Goal: Task Accomplishment & Management: Manage account settings

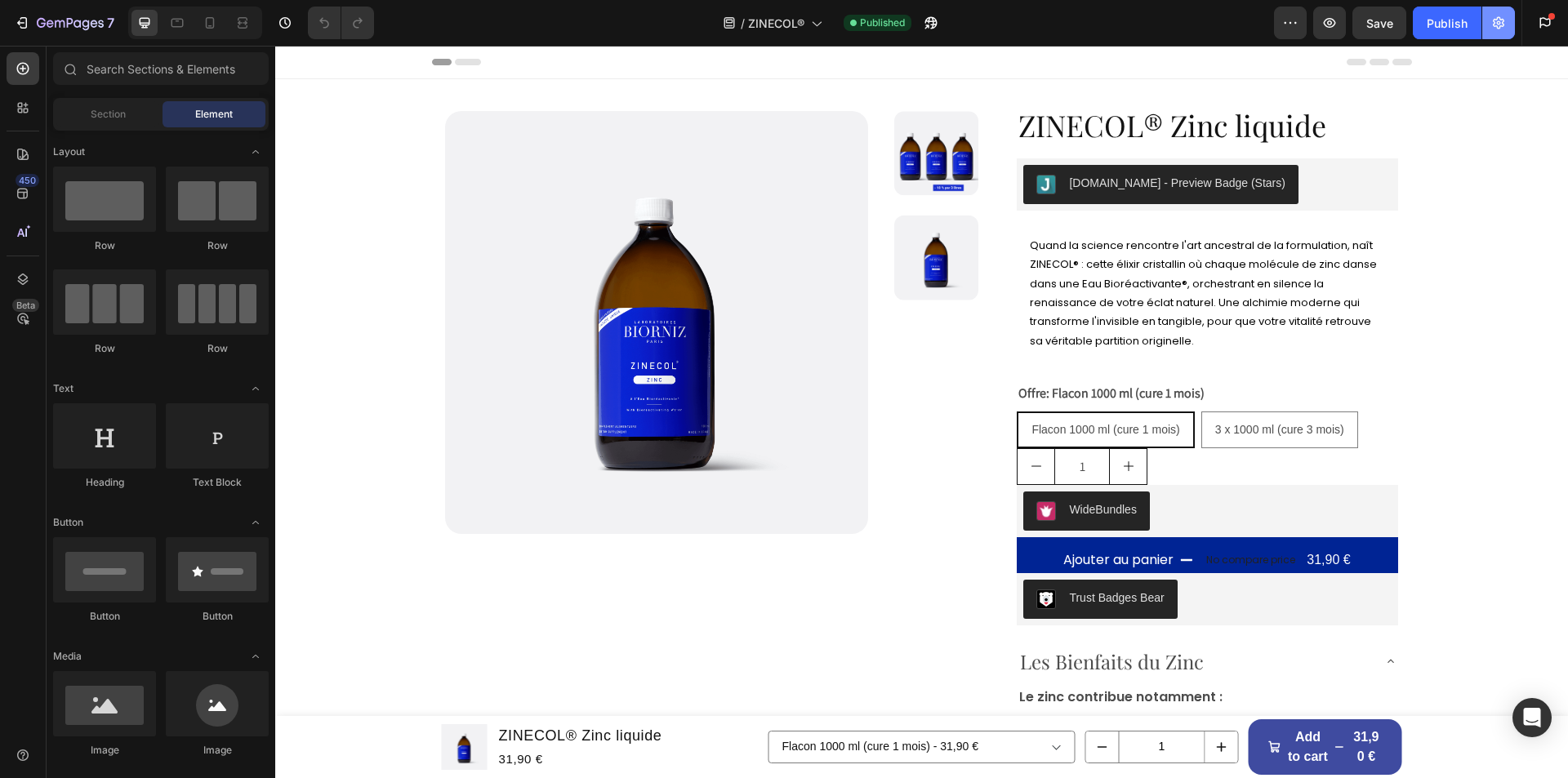
click at [1505, 18] on icon "button" at bounding box center [1498, 23] width 16 height 16
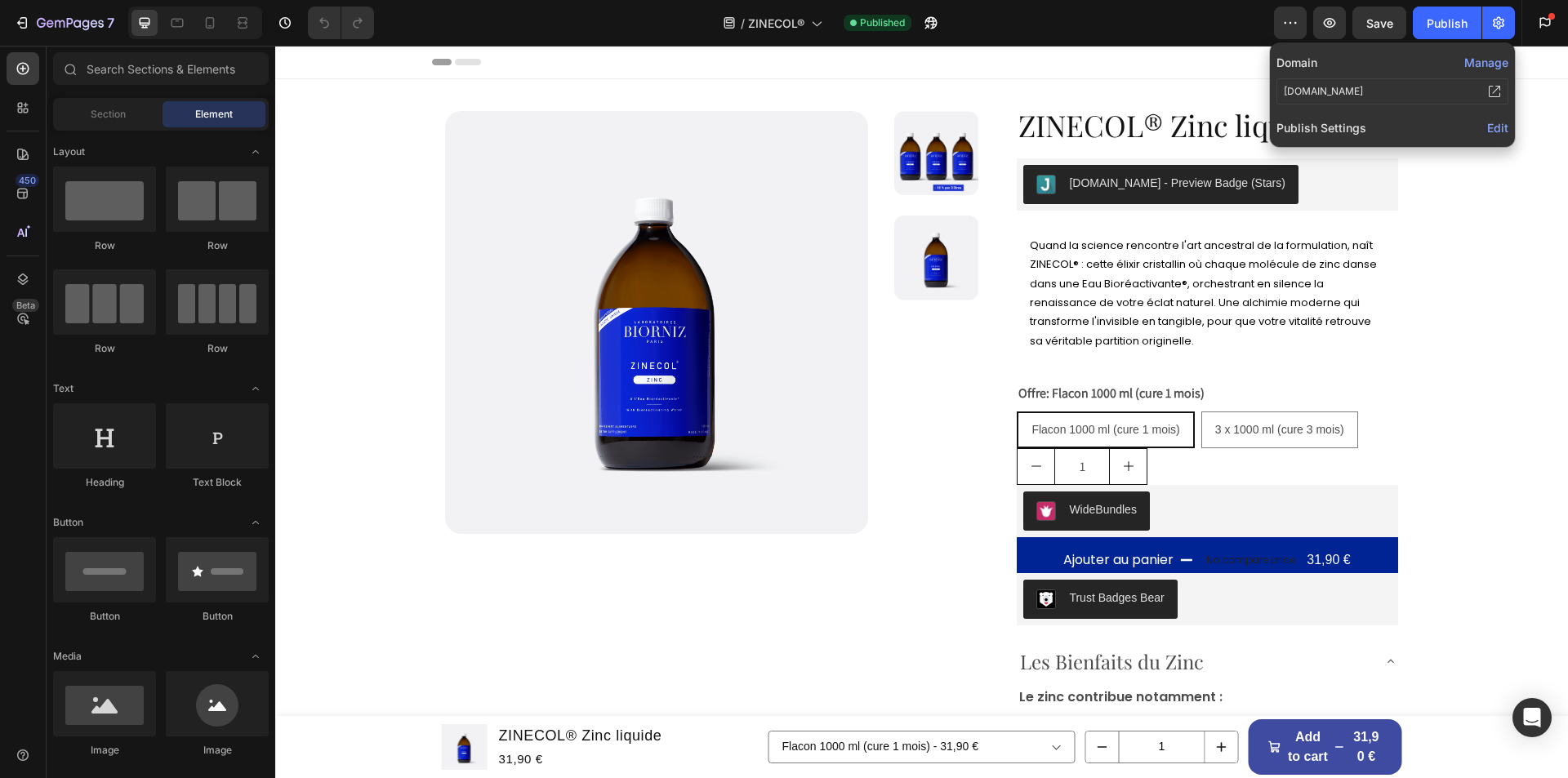
click at [1490, 62] on button "Manage" at bounding box center [1486, 62] width 44 height 17
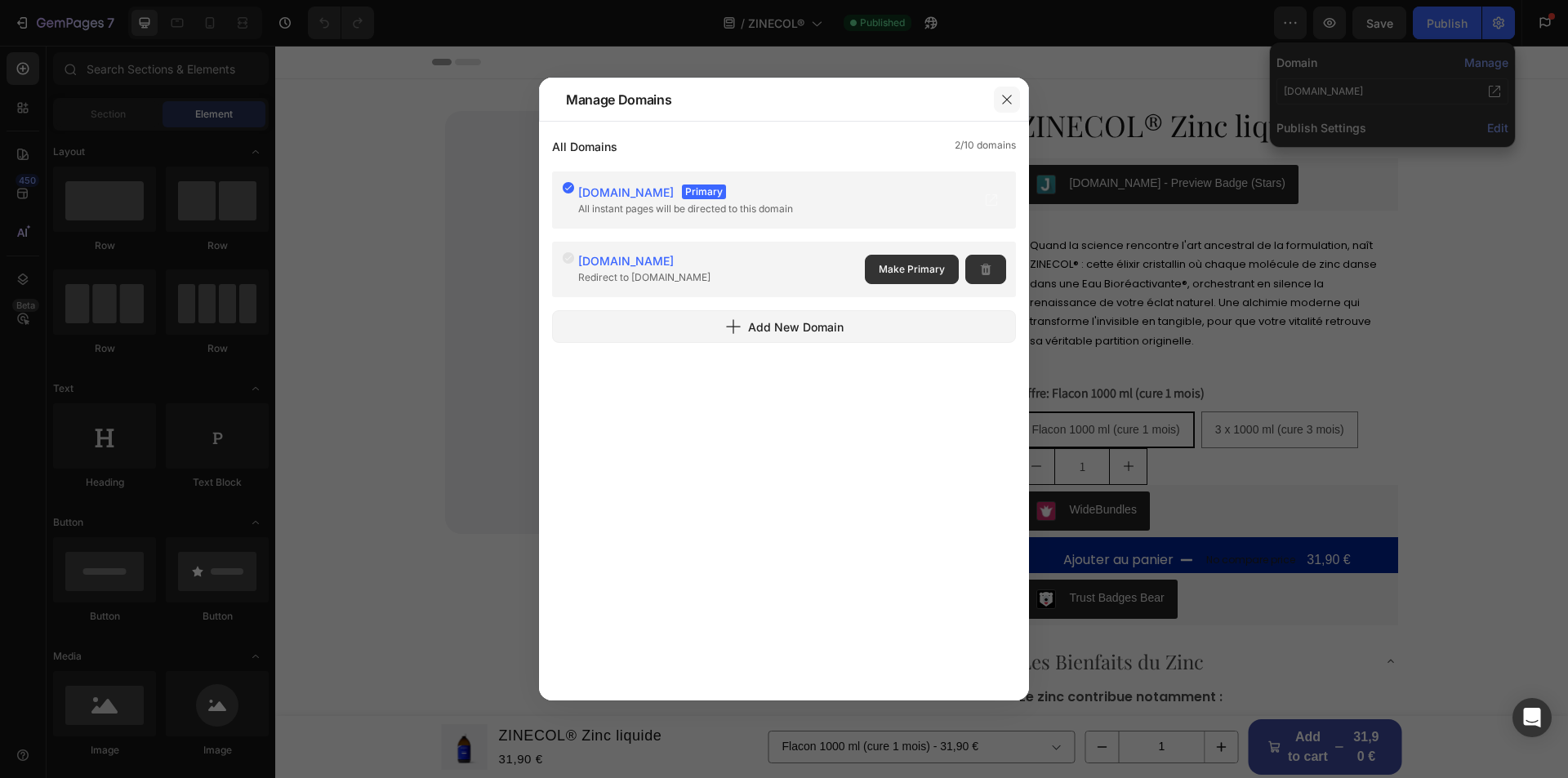
click at [1007, 99] on icon "button" at bounding box center [1006, 100] width 9 height 9
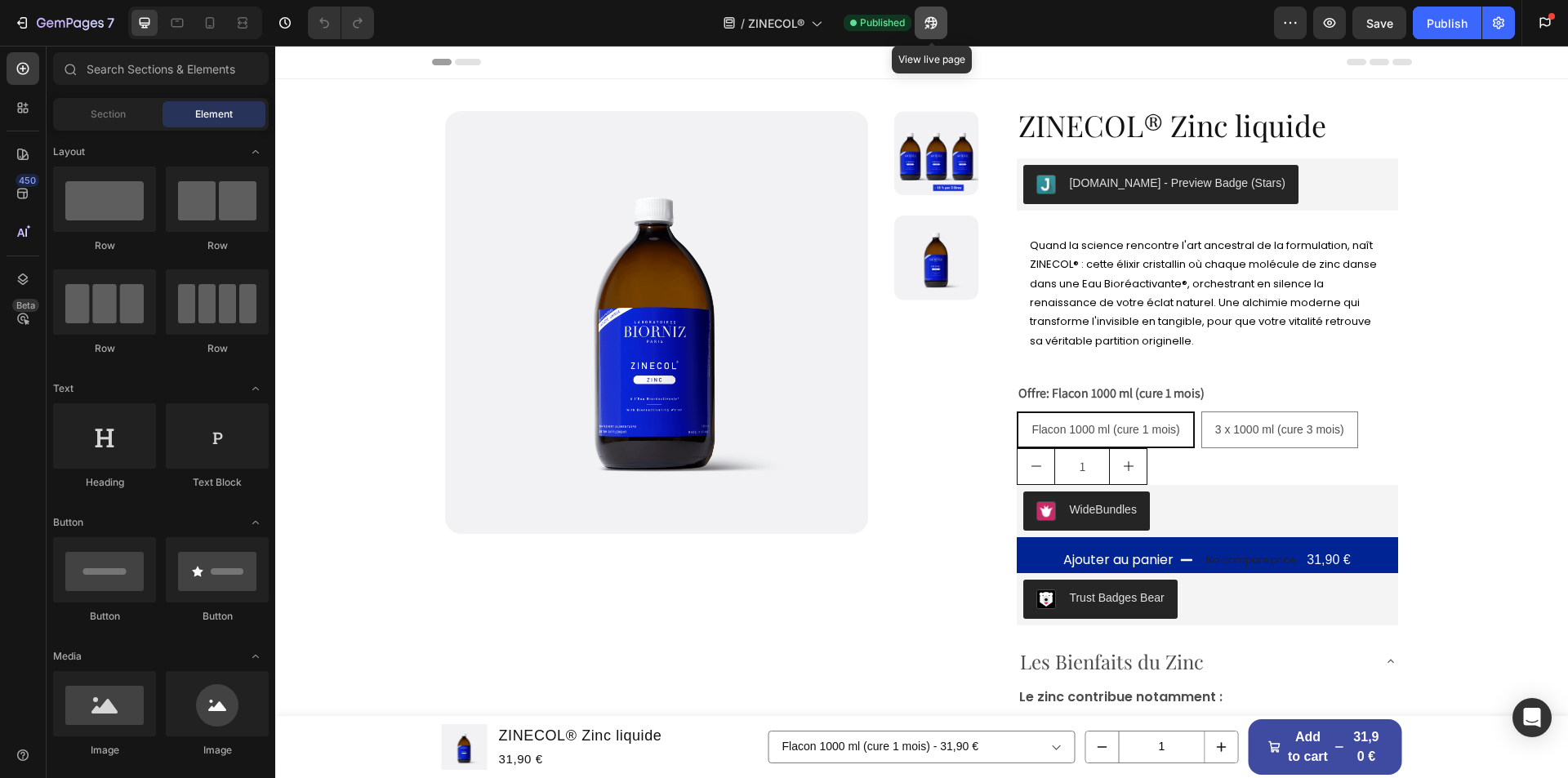
click at [929, 20] on icon "button" at bounding box center [930, 24] width 13 height 13
click at [1498, 22] on icon "button" at bounding box center [1498, 23] width 5 height 5
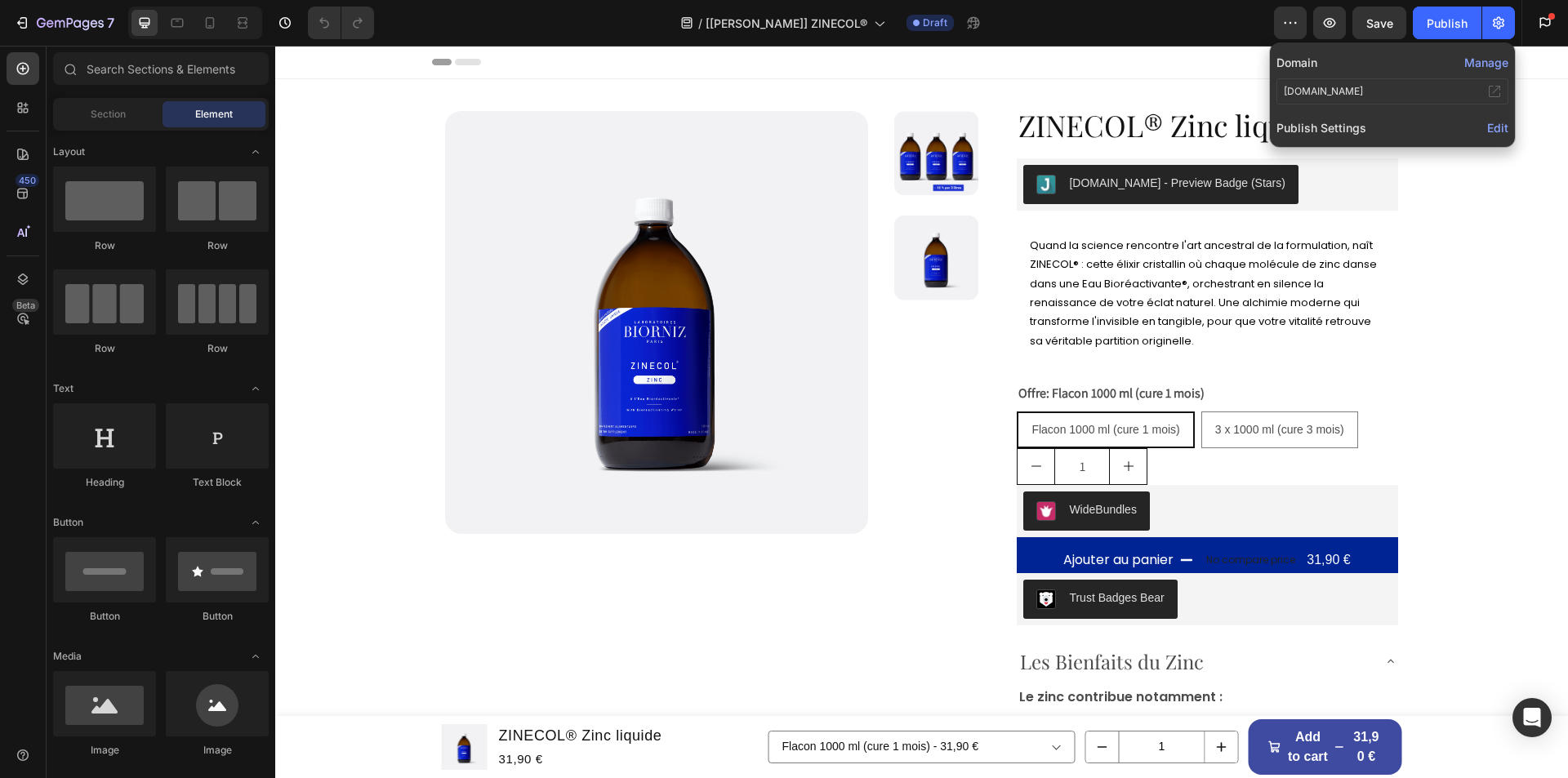
click at [1494, 57] on button "Manage" at bounding box center [1486, 62] width 44 height 17
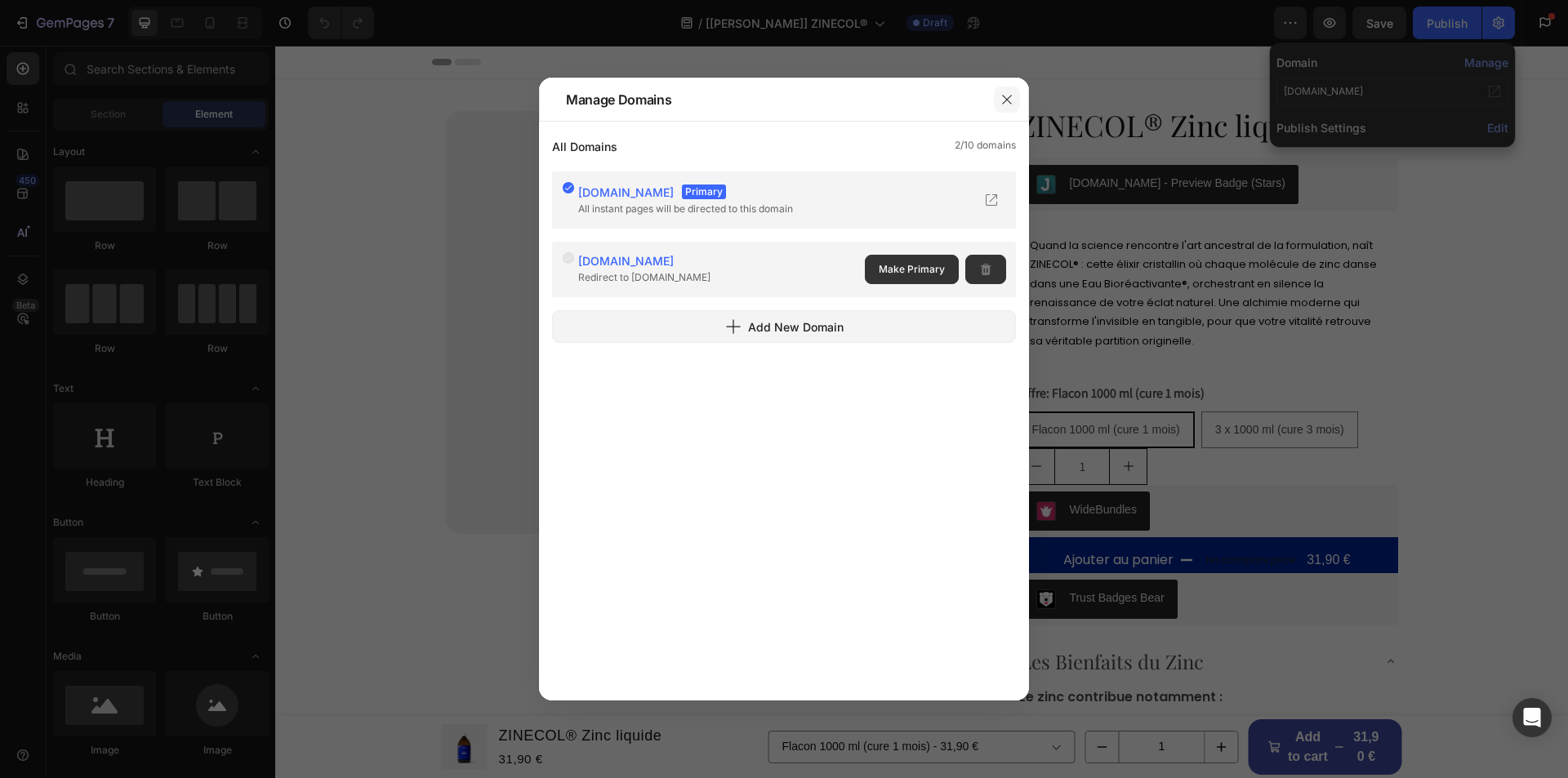
click at [1007, 91] on button "button" at bounding box center [1006, 100] width 26 height 26
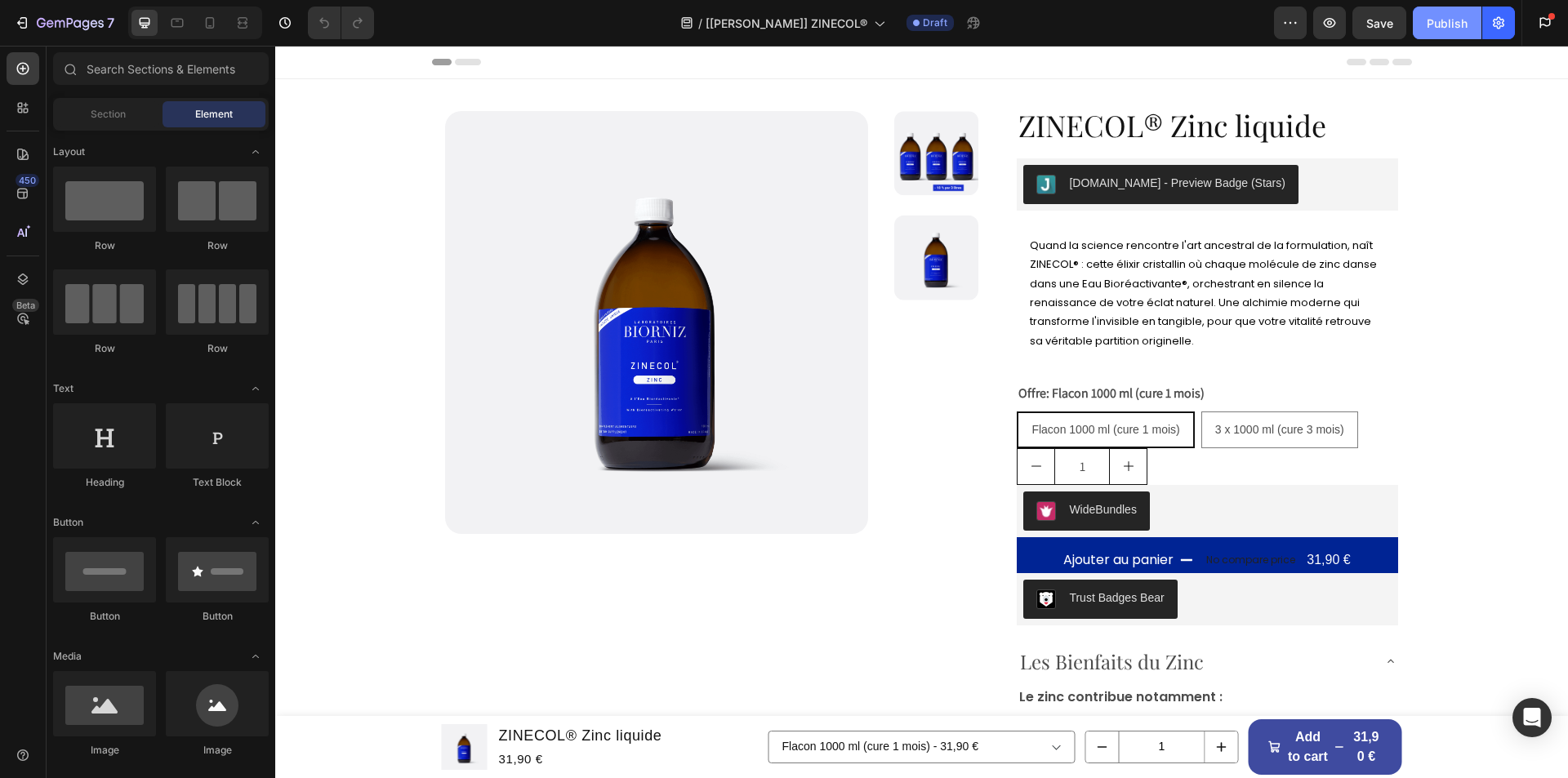
click at [1432, 27] on div "Publish" at bounding box center [1447, 23] width 41 height 17
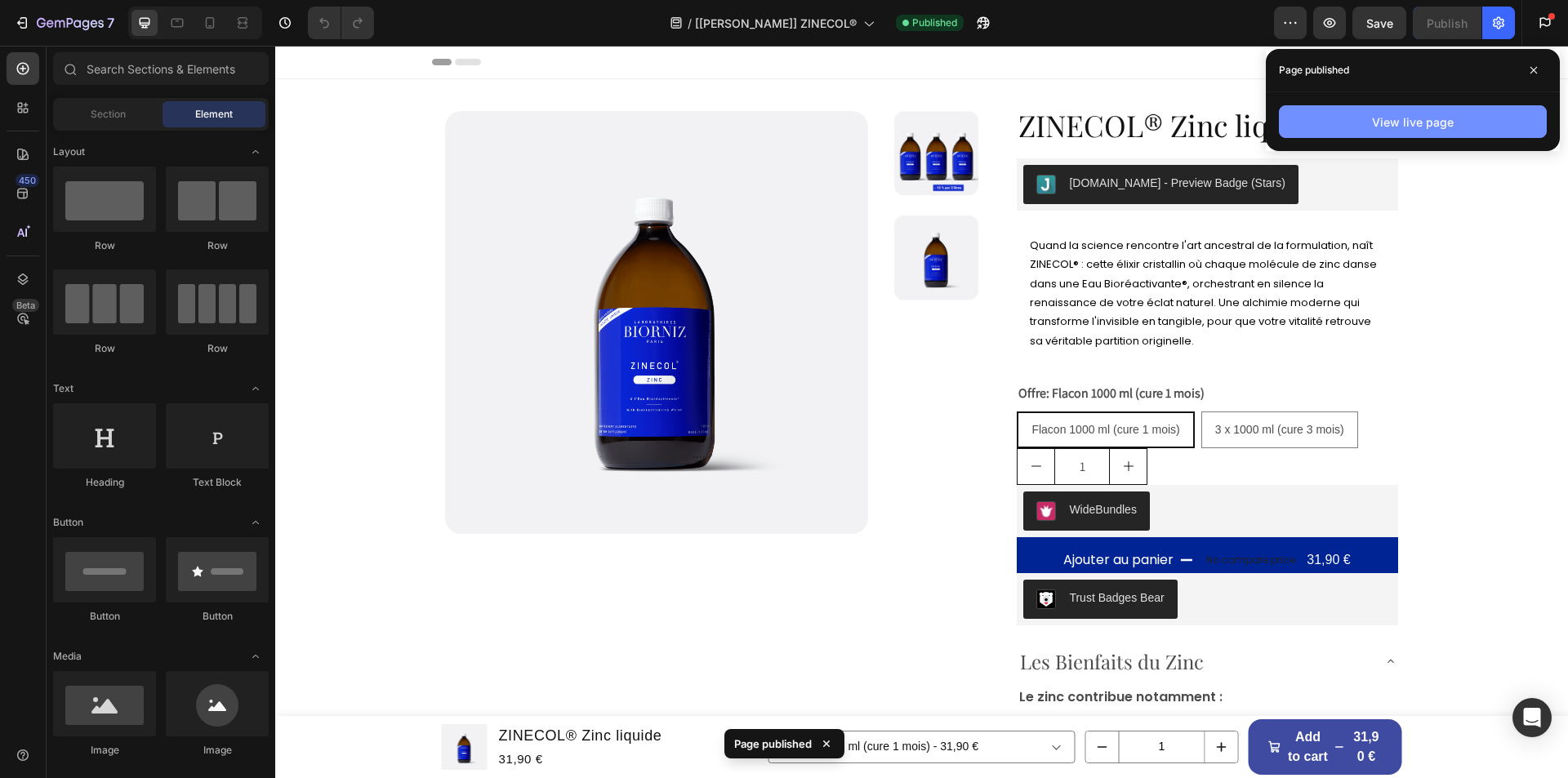
click at [1305, 120] on button "View live page" at bounding box center [1413, 121] width 268 height 33
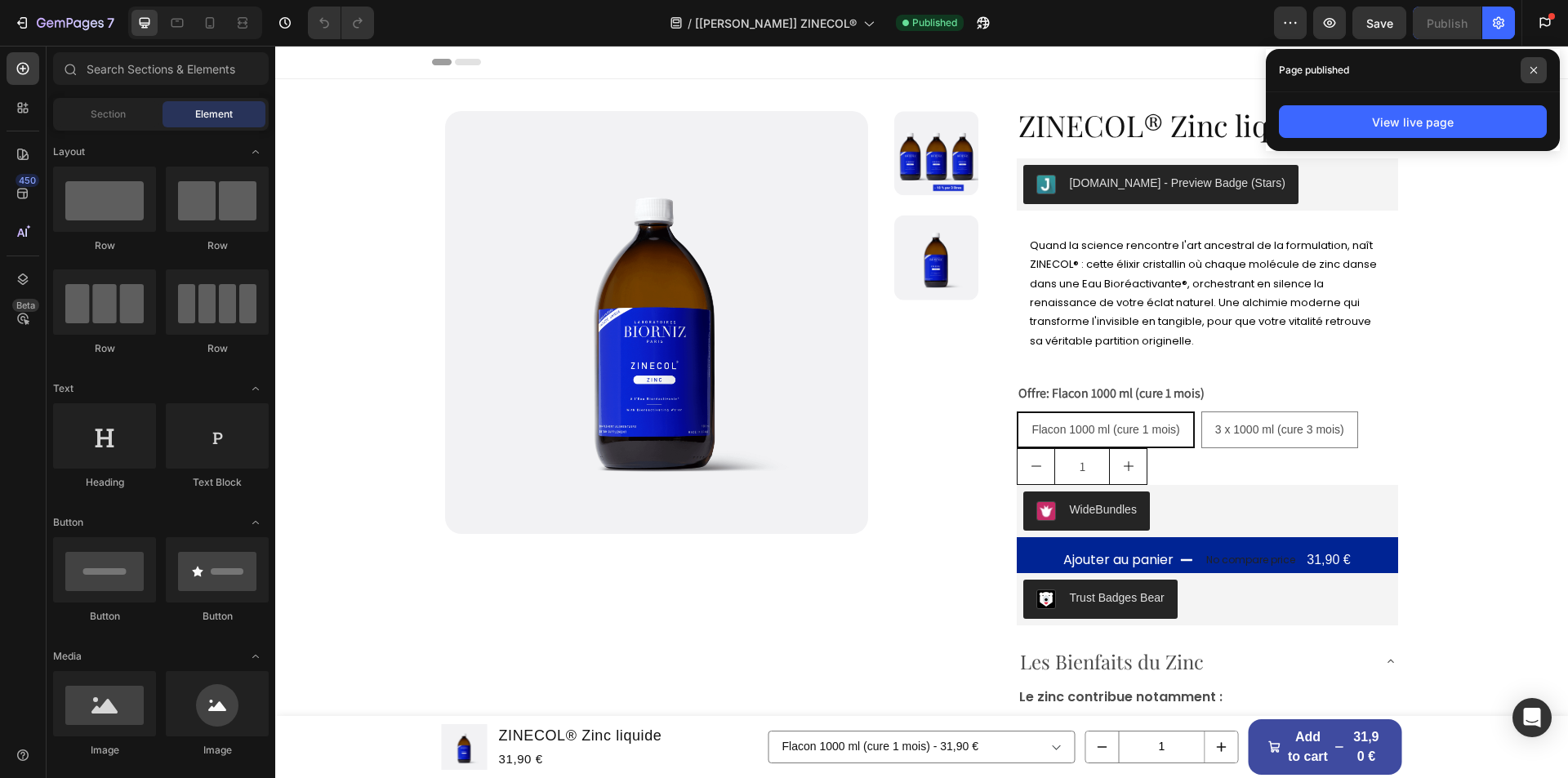
click at [1529, 62] on span at bounding box center [1534, 70] width 26 height 26
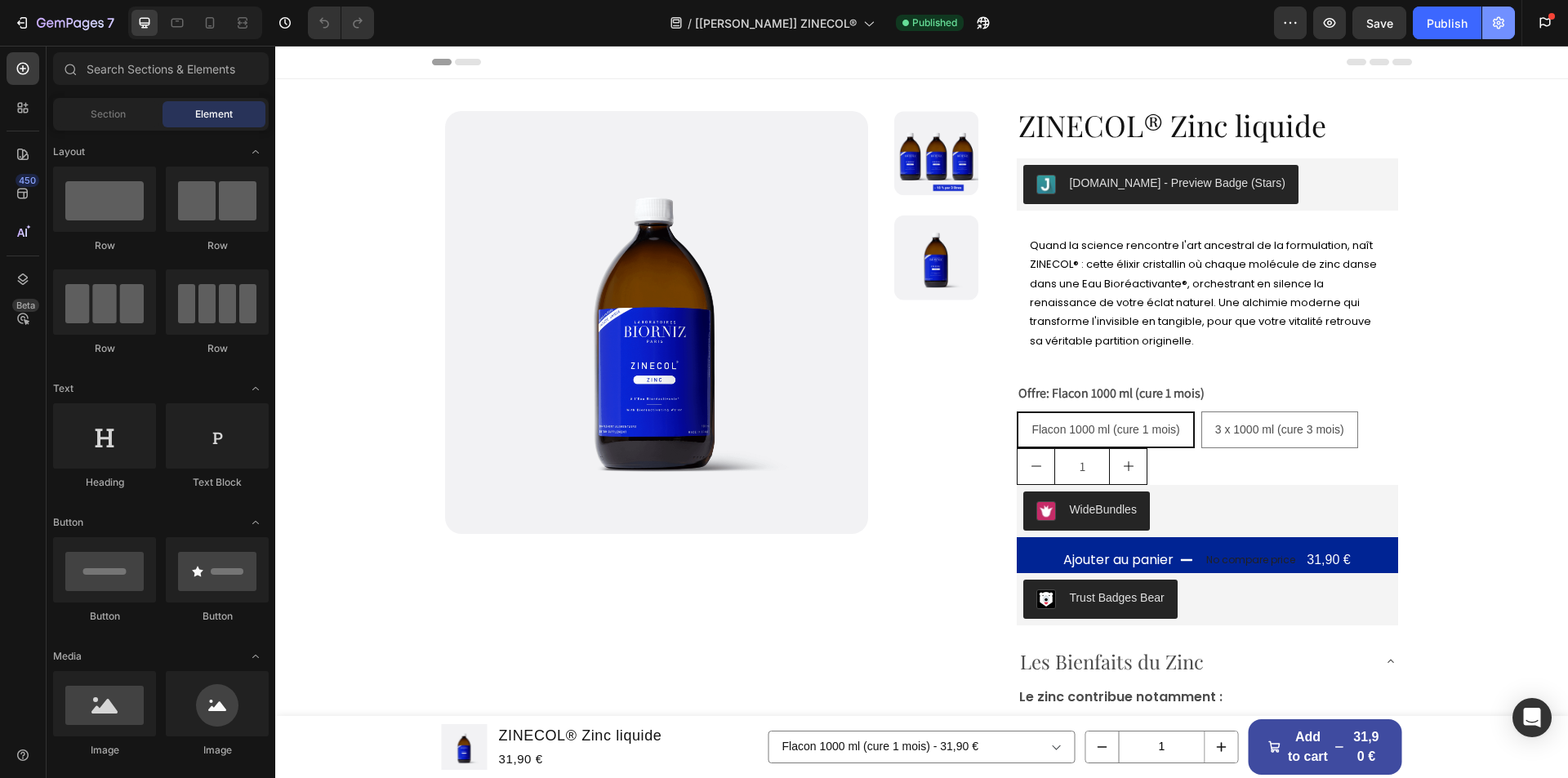
click at [1502, 24] on icon "button" at bounding box center [1498, 23] width 16 height 16
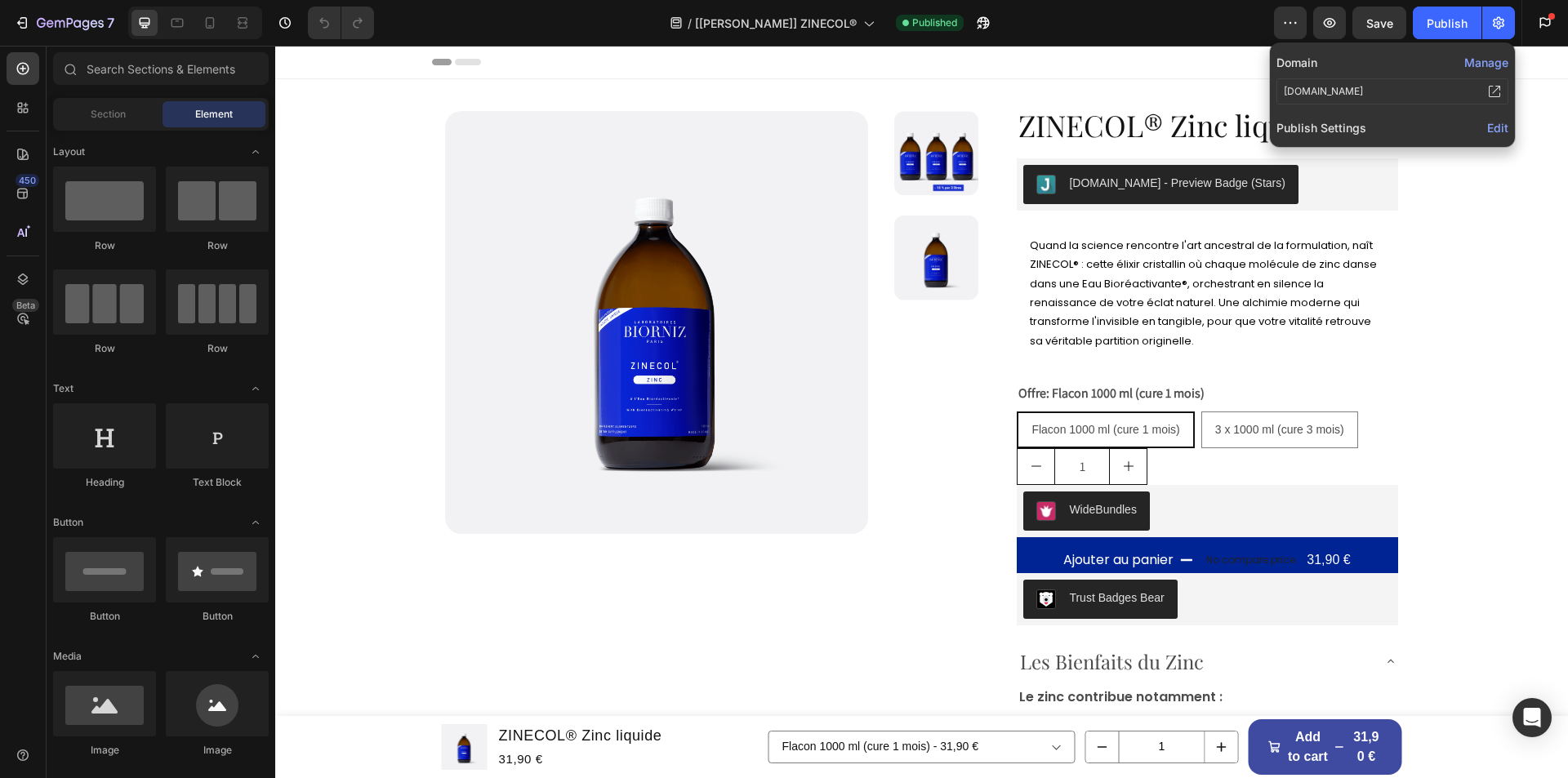
click at [1486, 62] on button "Manage" at bounding box center [1486, 62] width 44 height 17
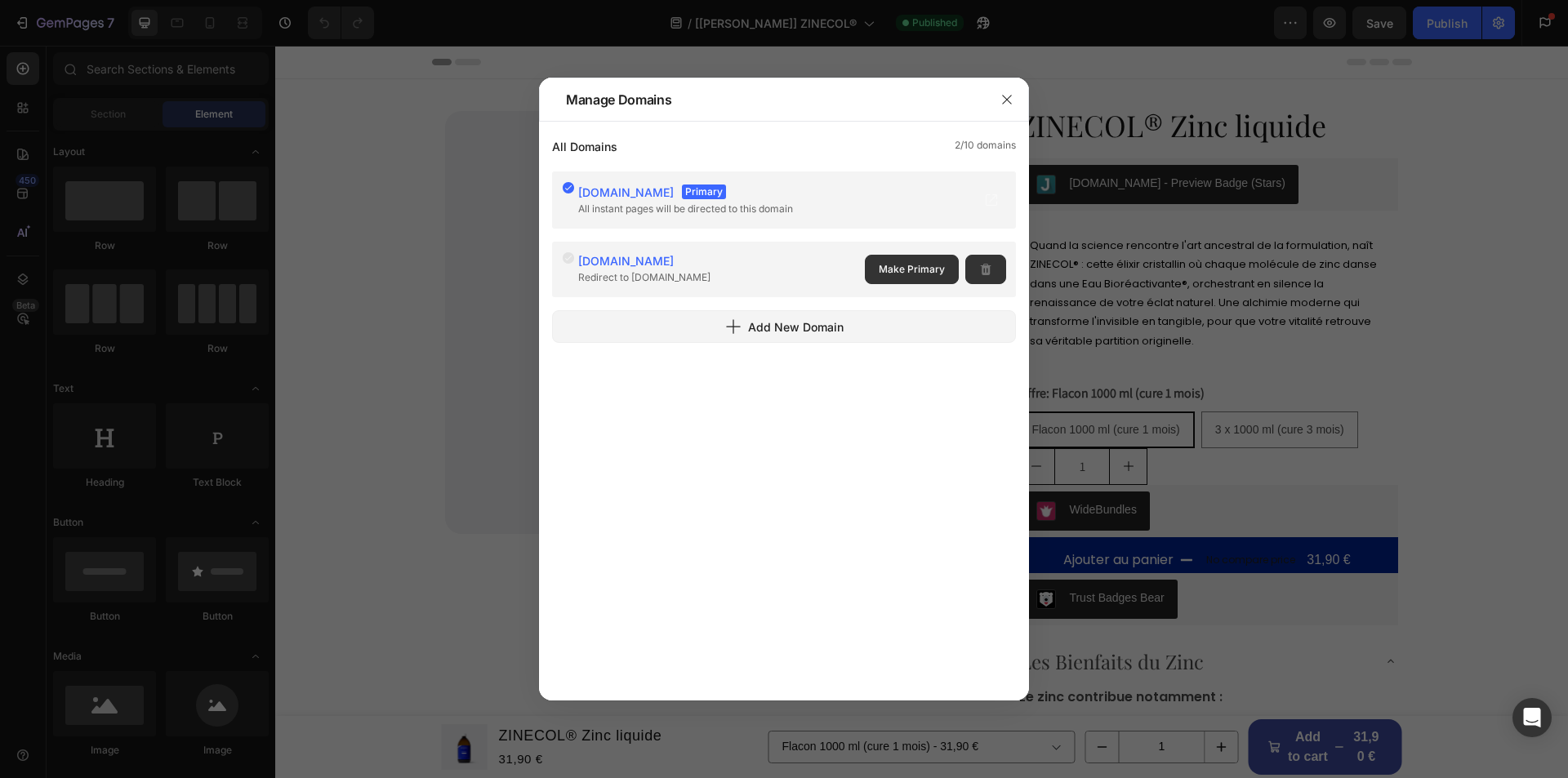
click at [674, 262] on span "[DOMAIN_NAME]" at bounding box center [625, 260] width 95 height 14
click at [1014, 100] on button "button" at bounding box center [1006, 100] width 26 height 26
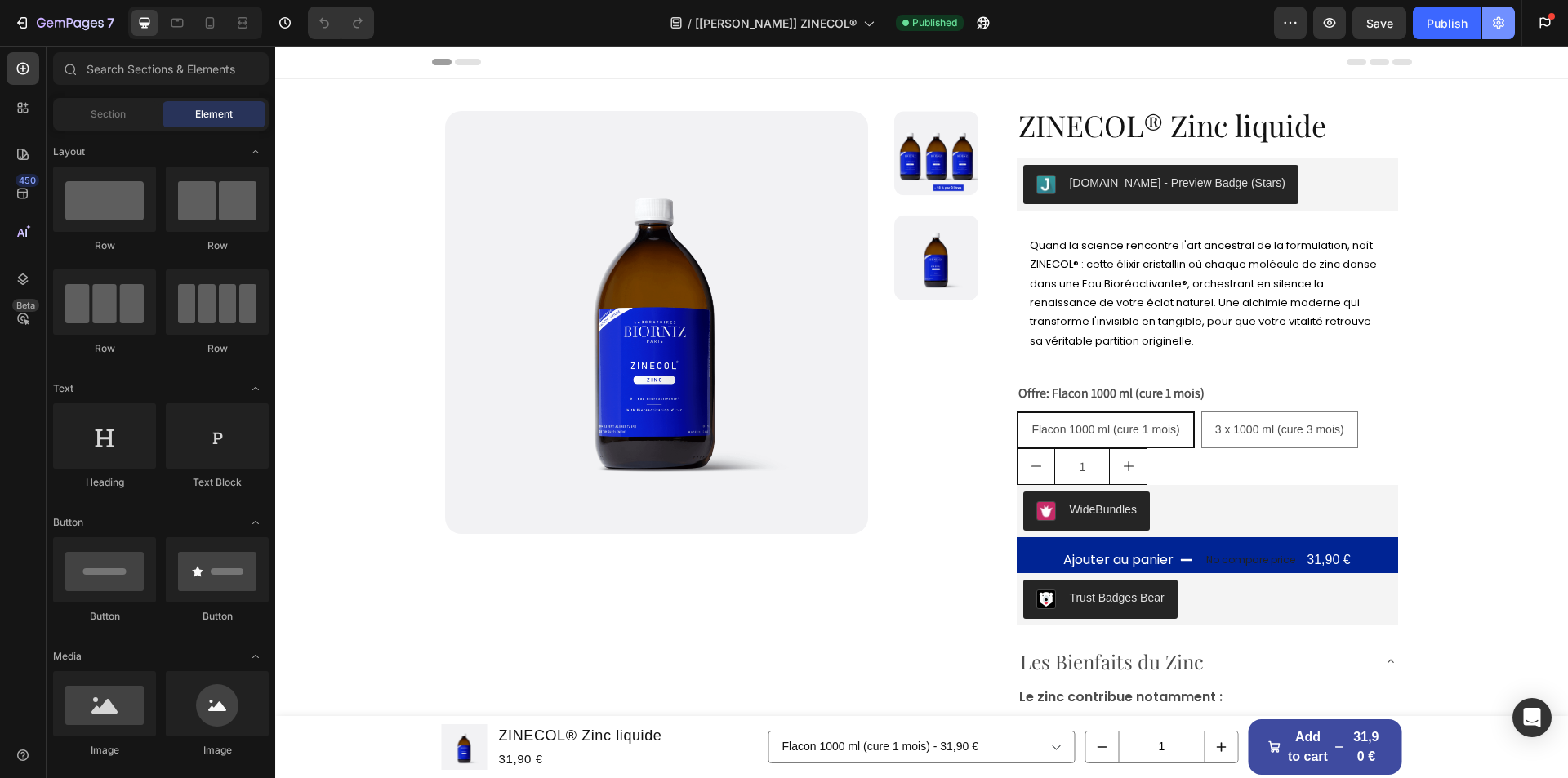
click at [1501, 17] on icon "button" at bounding box center [1498, 23] width 16 height 16
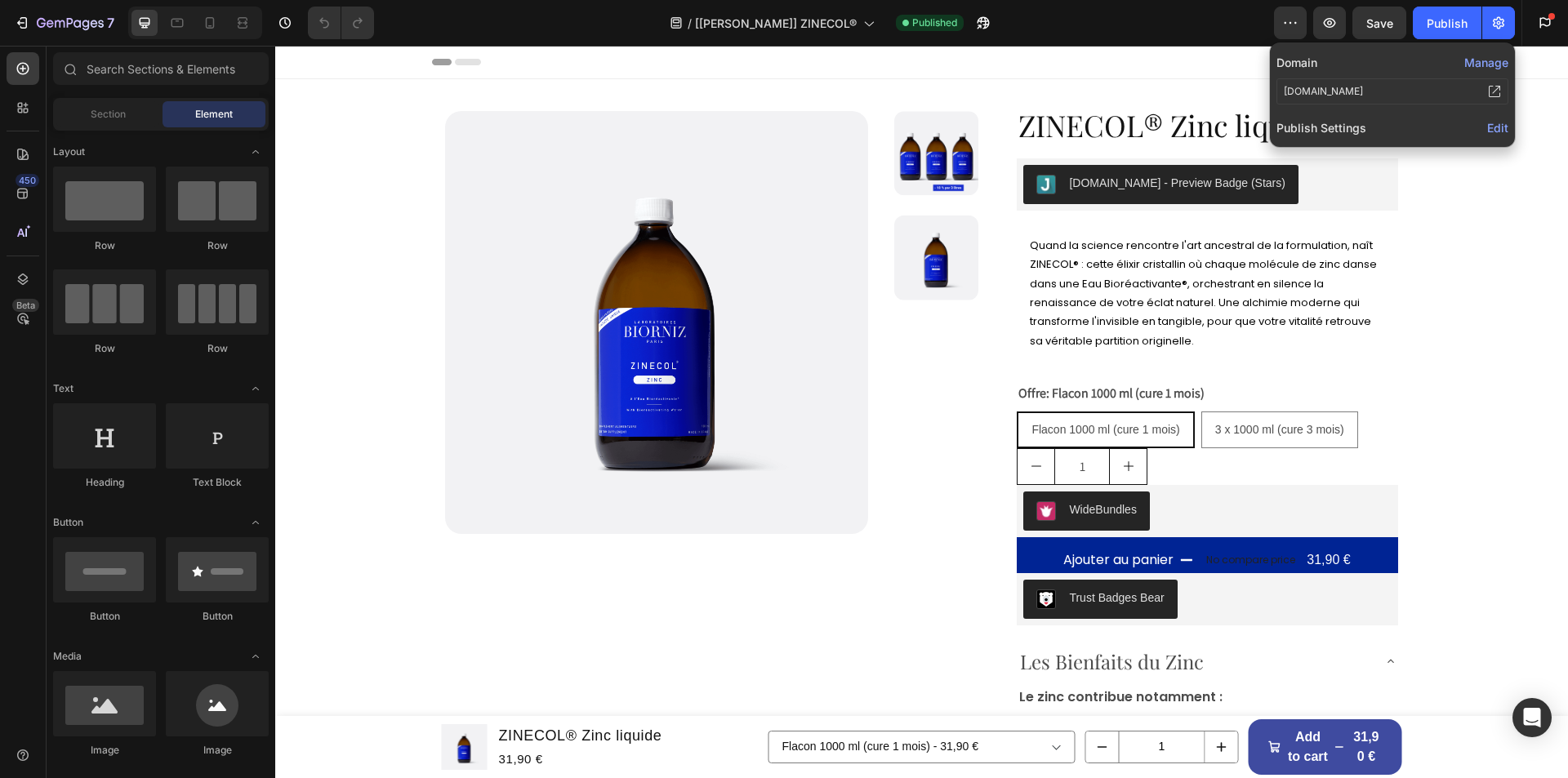
click at [1491, 126] on span "Edit" at bounding box center [1497, 127] width 21 height 14
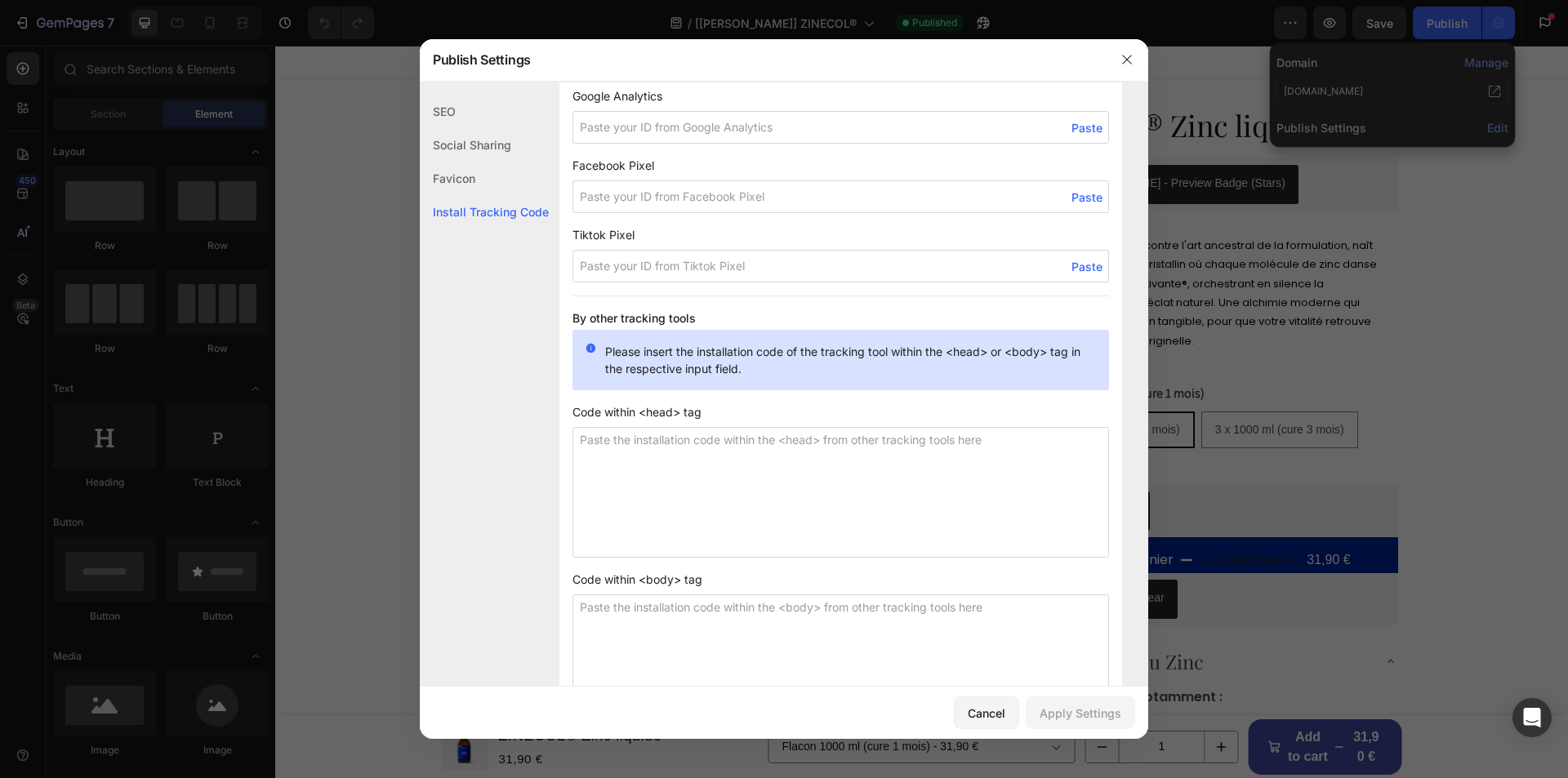
scroll to position [1227, 0]
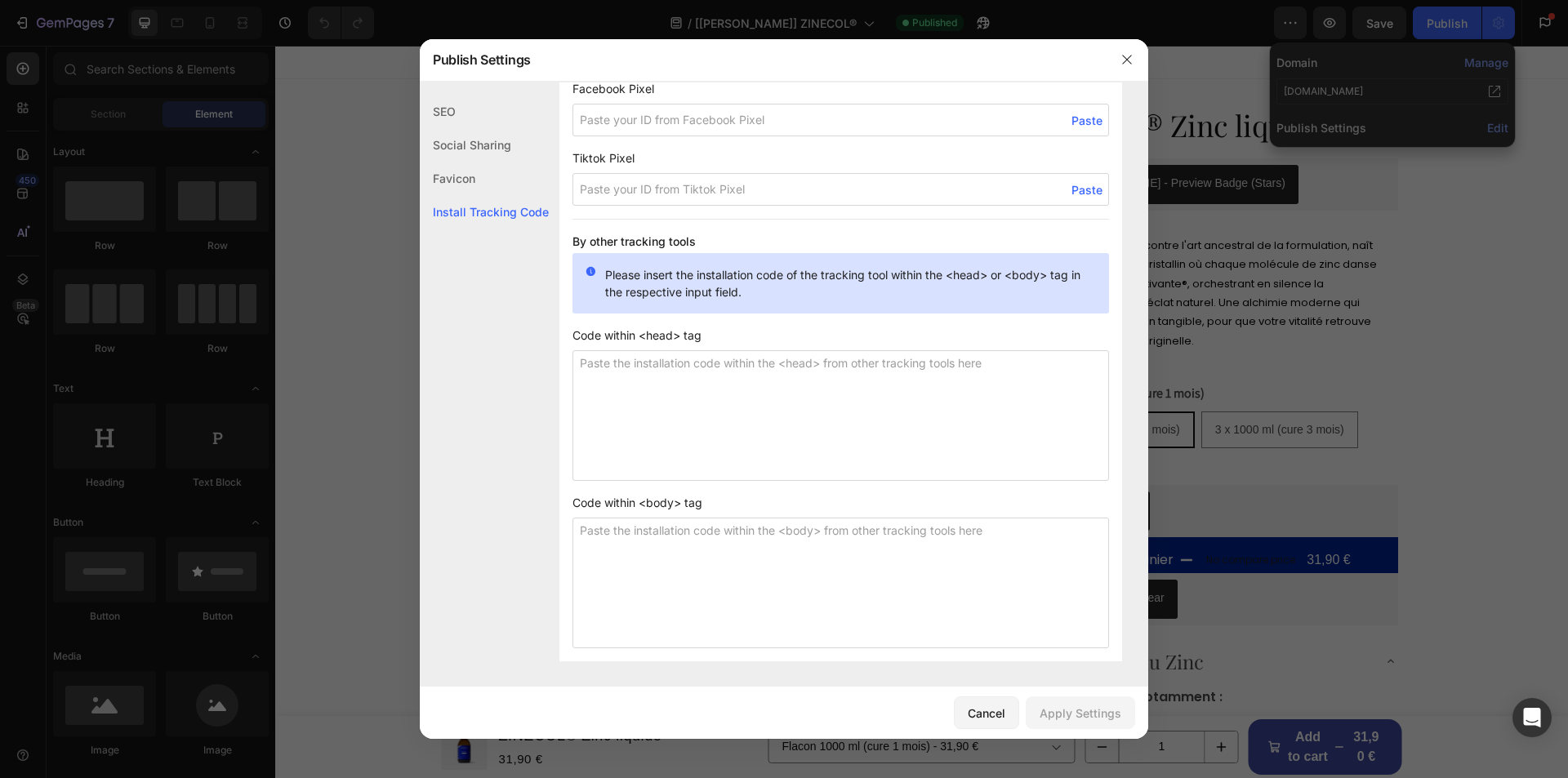
click at [727, 391] on textarea at bounding box center [841, 416] width 536 height 130
drag, startPoint x: 1124, startPoint y: 61, endPoint x: 853, endPoint y: 14, distance: 275.0
click at [1124, 61] on icon "button" at bounding box center [1127, 60] width 13 height 13
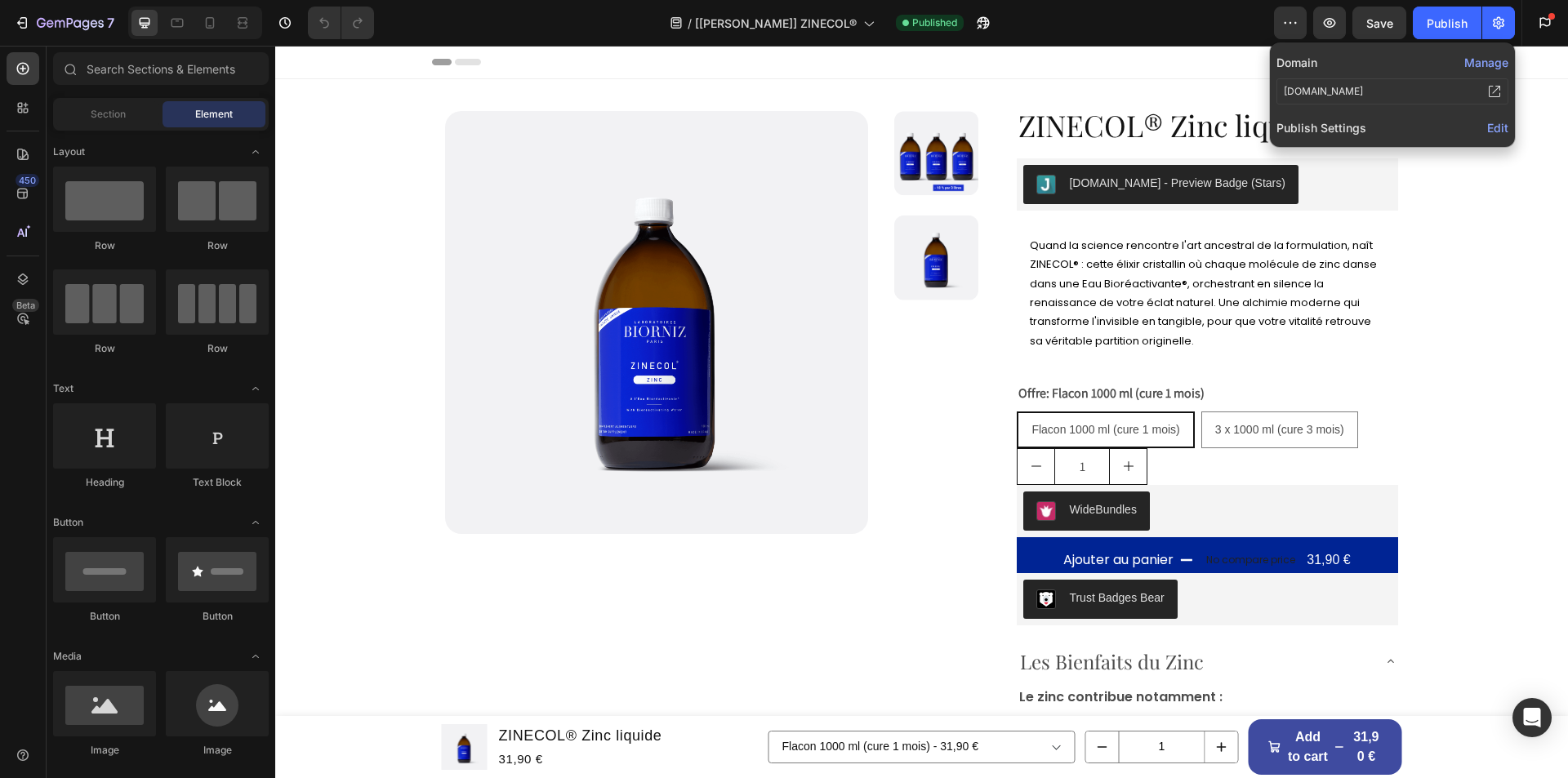
click at [1153, 38] on div "/ [[PERSON_NAME]] ZINECOL® Published" at bounding box center [830, 23] width 887 height 33
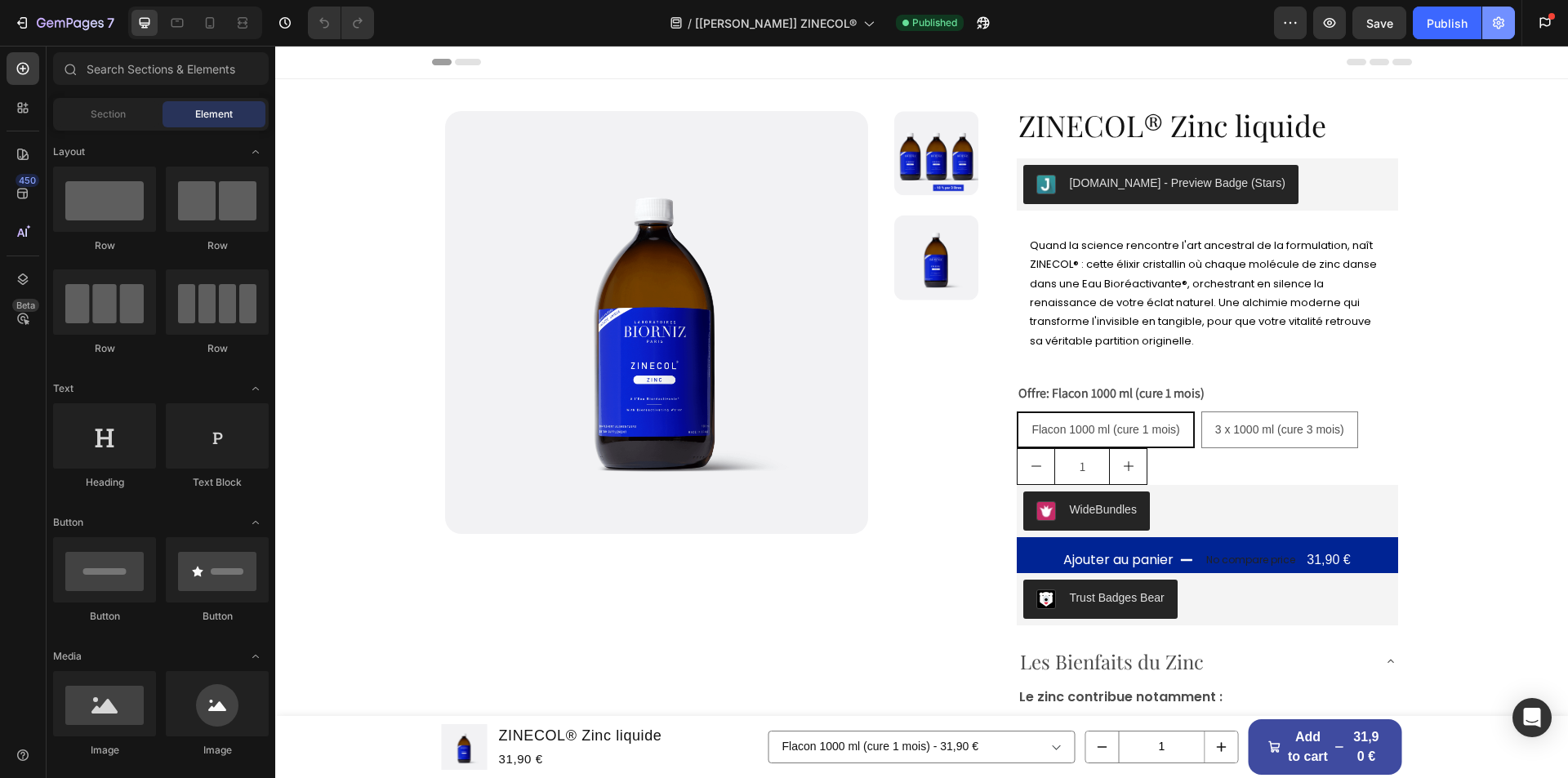
click at [1499, 24] on icon "button" at bounding box center [1498, 23] width 5 height 5
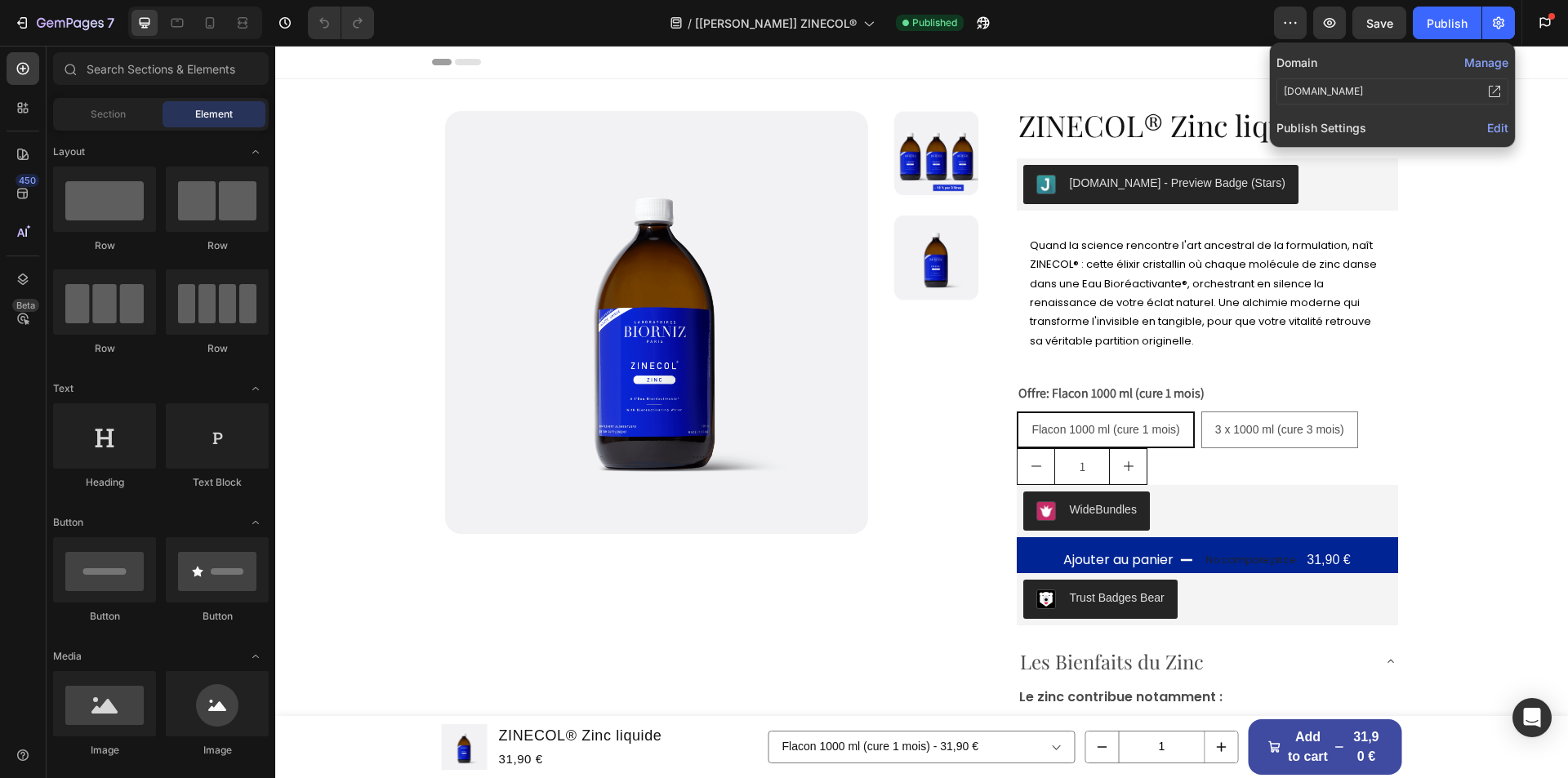
click at [1494, 62] on button "Manage" at bounding box center [1486, 62] width 44 height 17
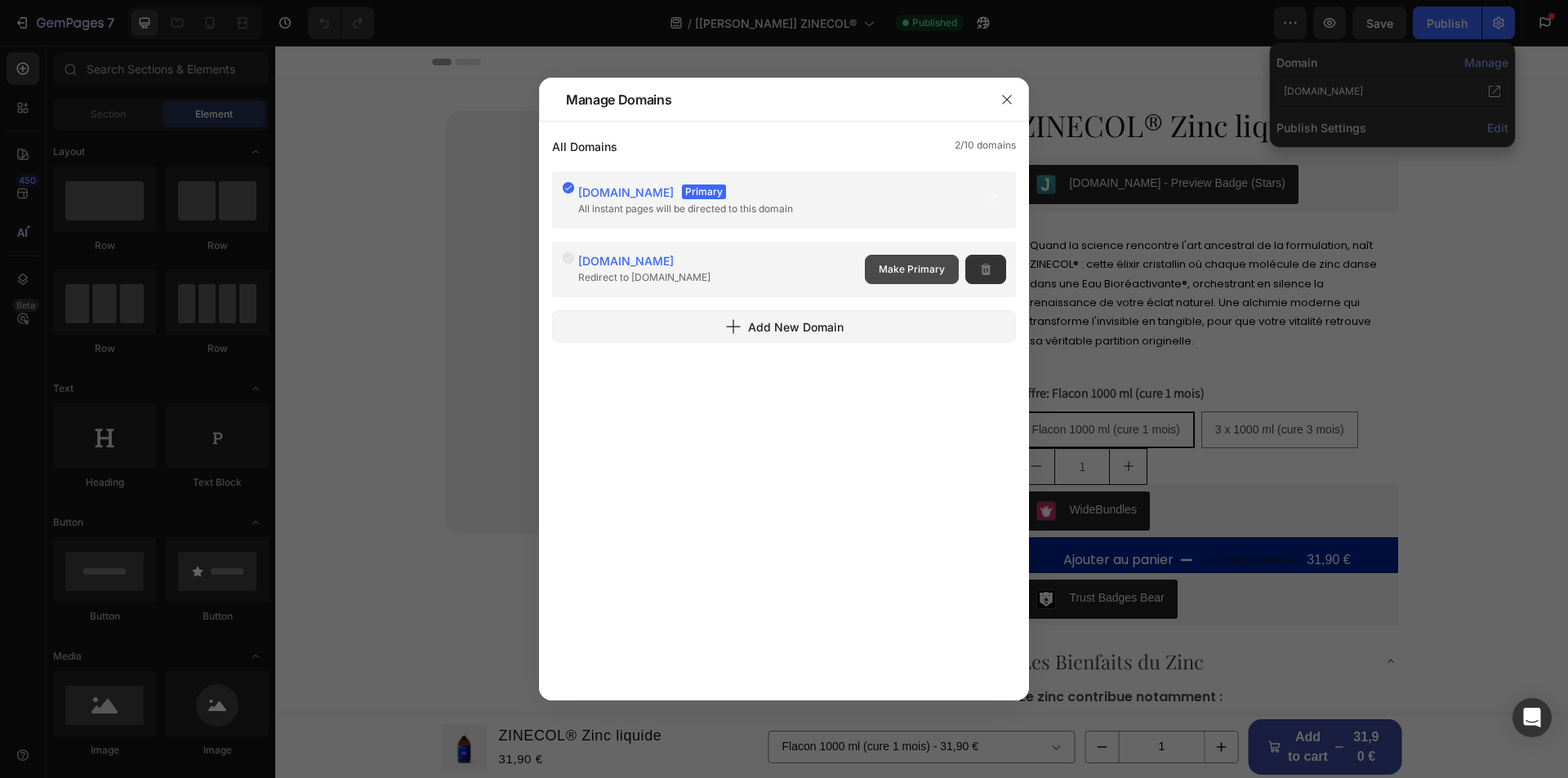
click at [899, 273] on span "Make Primary" at bounding box center [911, 269] width 66 height 14
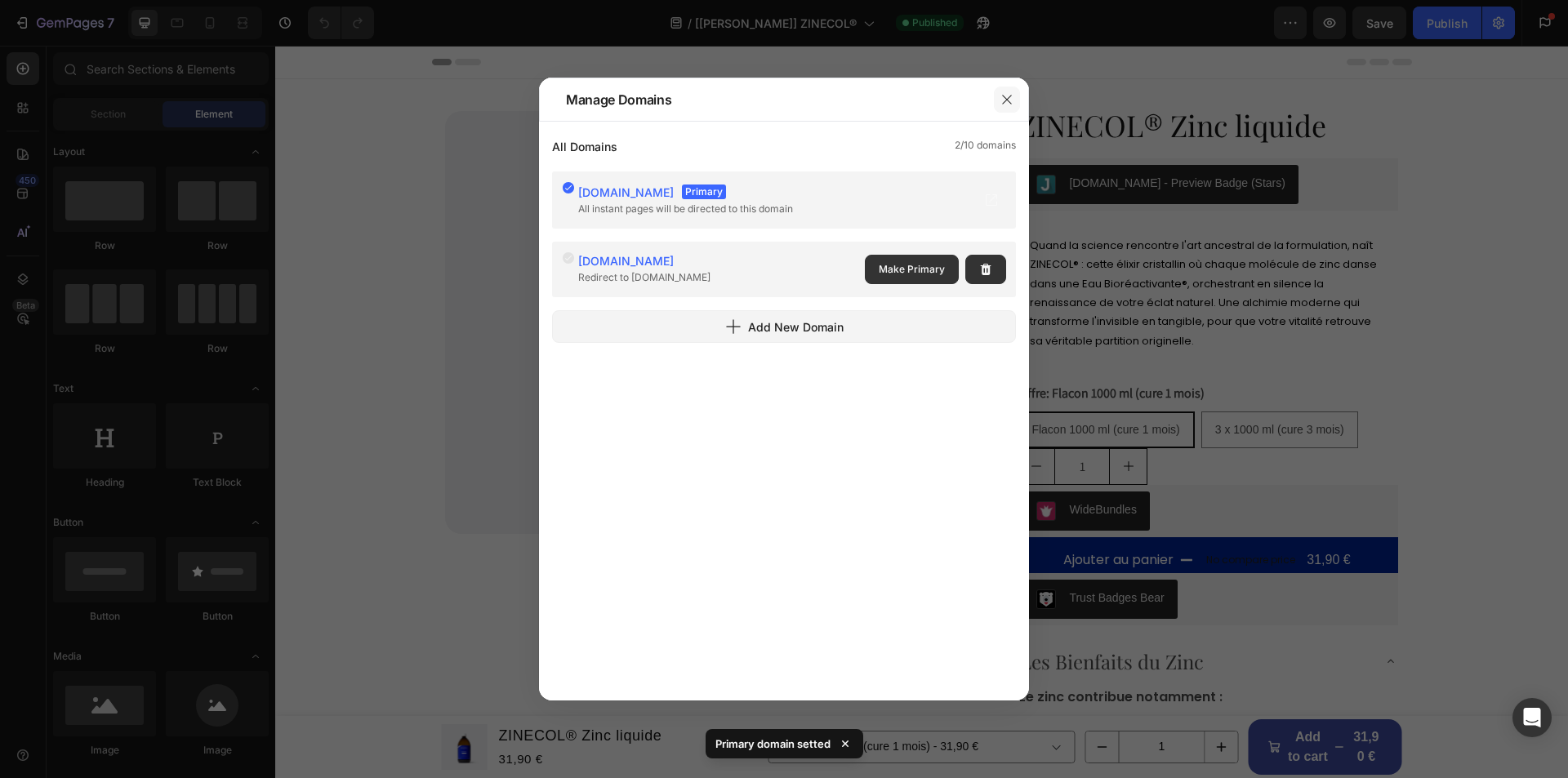
click at [1007, 95] on icon "button" at bounding box center [1006, 100] width 13 height 13
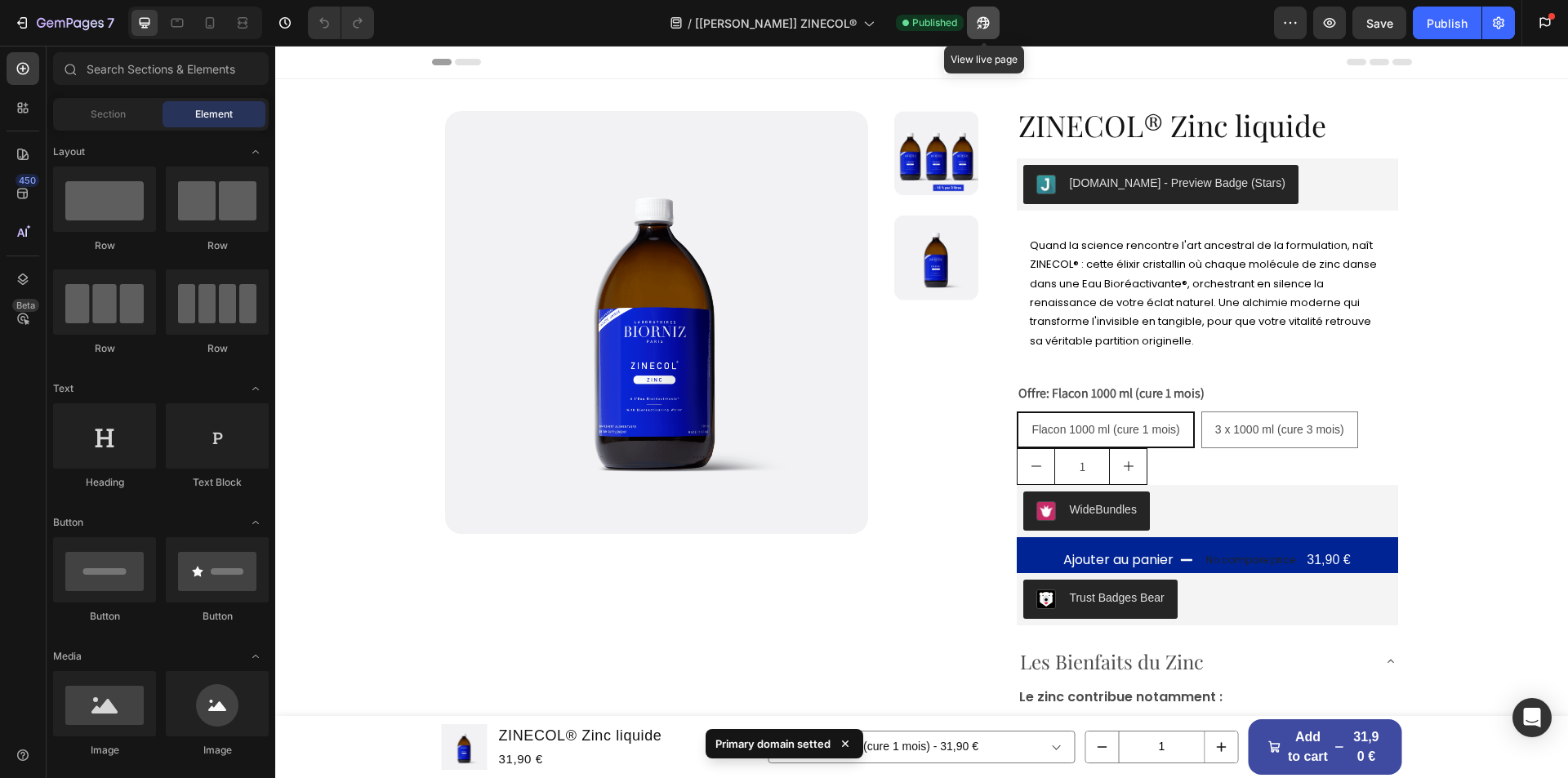
click at [978, 26] on icon "button" at bounding box center [983, 23] width 16 height 16
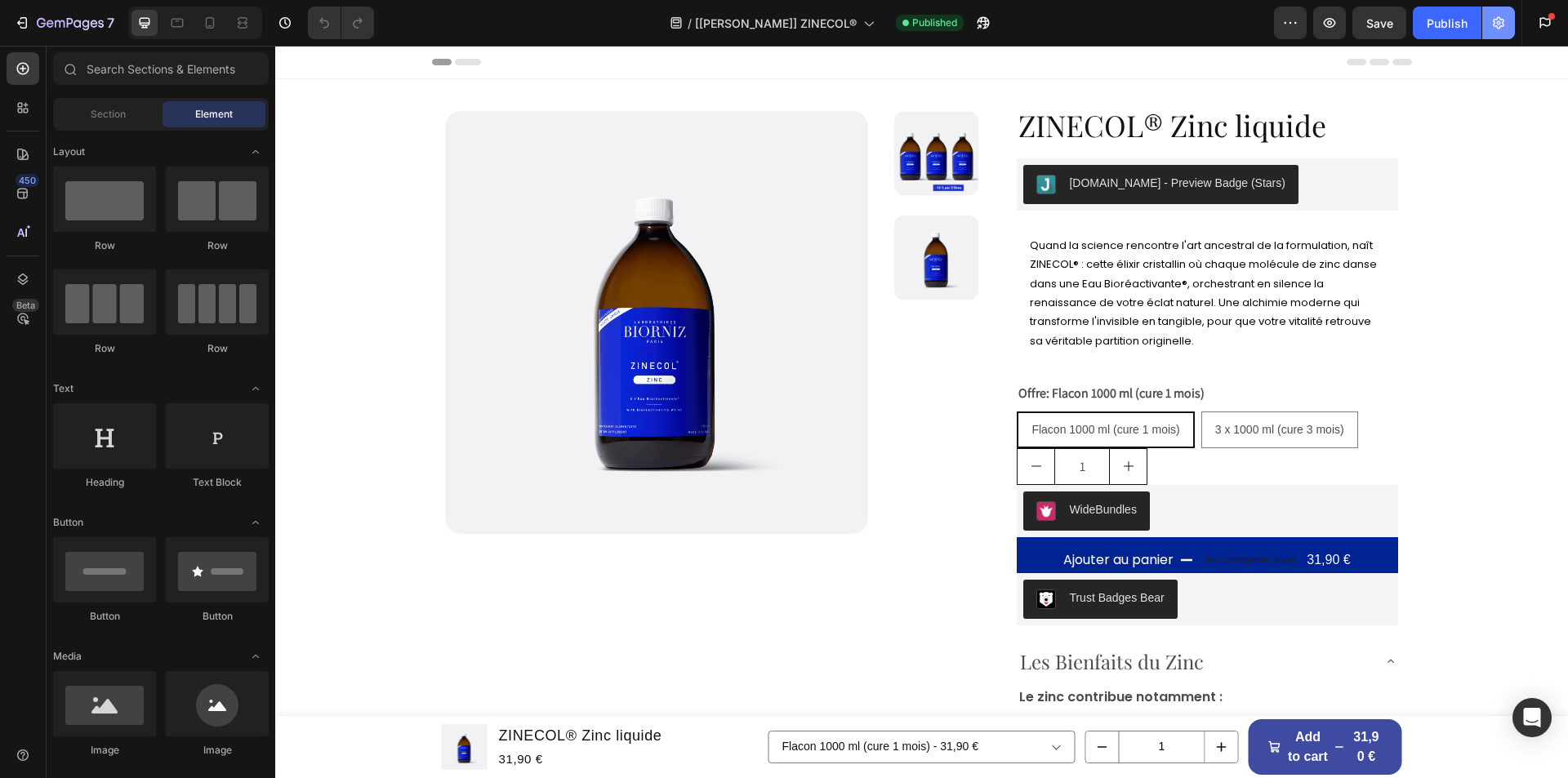
click at [1505, 27] on icon "button" at bounding box center [1498, 23] width 16 height 16
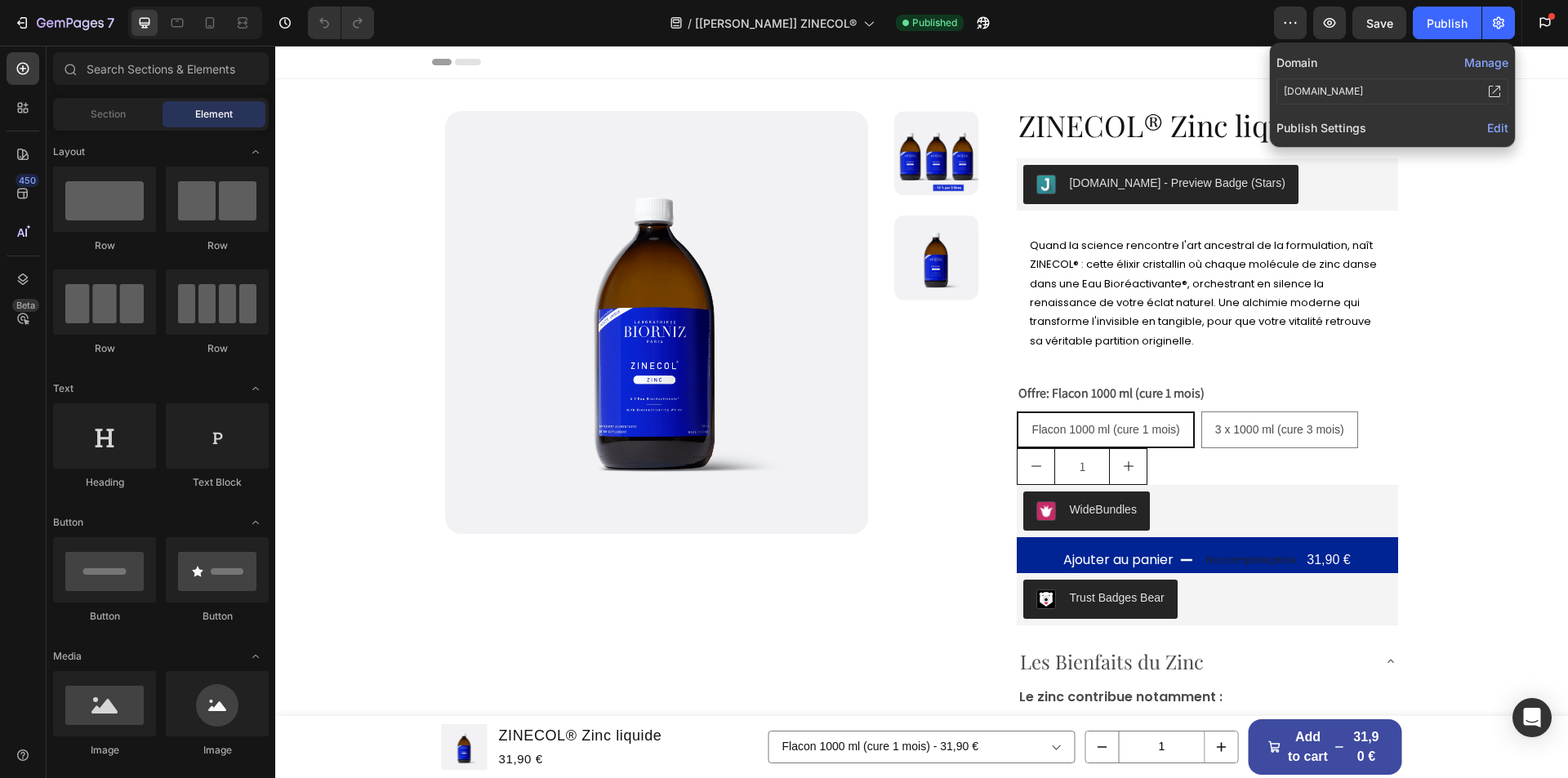
click at [1492, 129] on span "Edit" at bounding box center [1497, 127] width 21 height 14
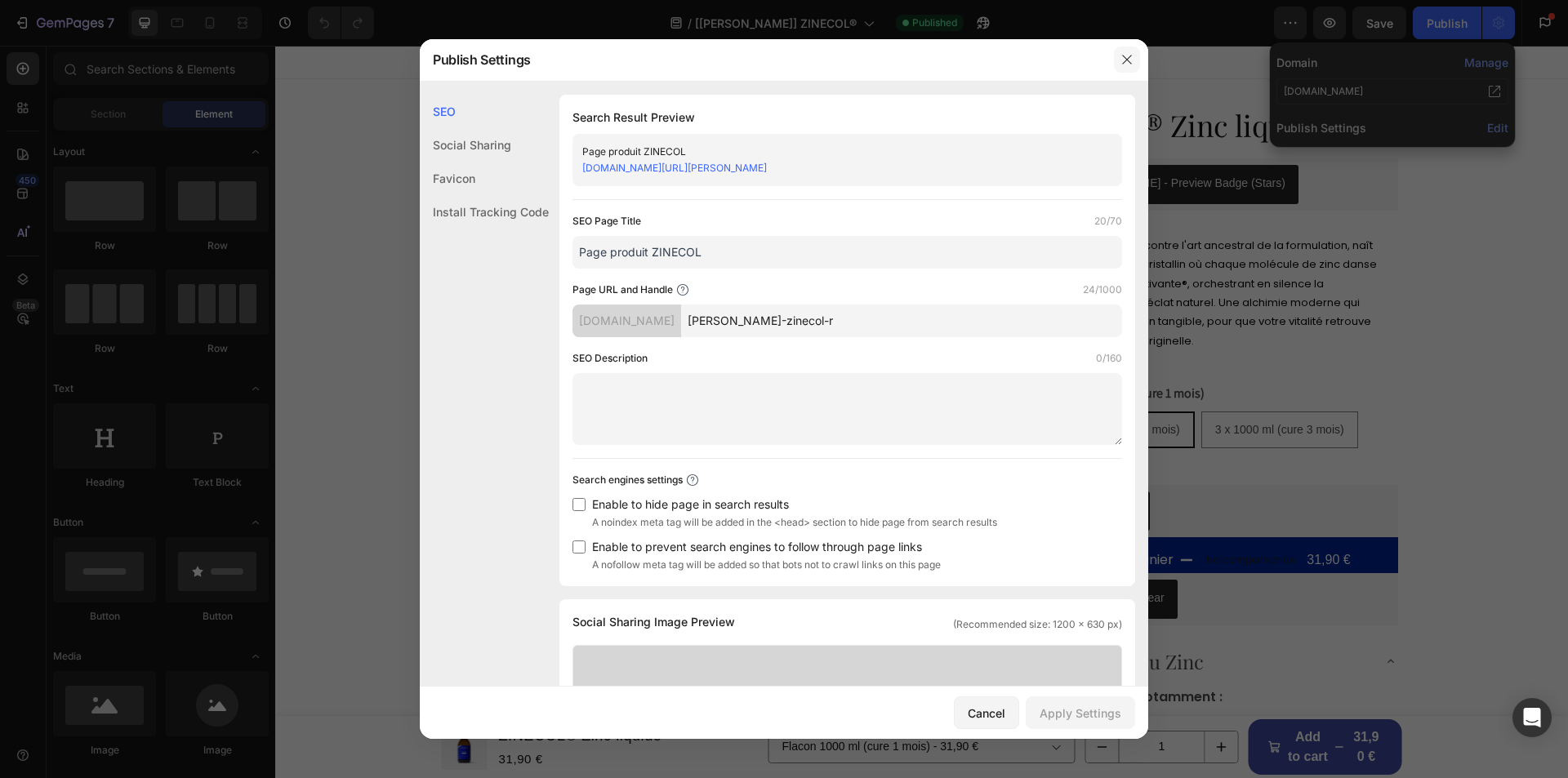
drag, startPoint x: 1129, startPoint y: 57, endPoint x: 966, endPoint y: 12, distance: 169.1
click at [1129, 57] on icon "button" at bounding box center [1127, 60] width 13 height 13
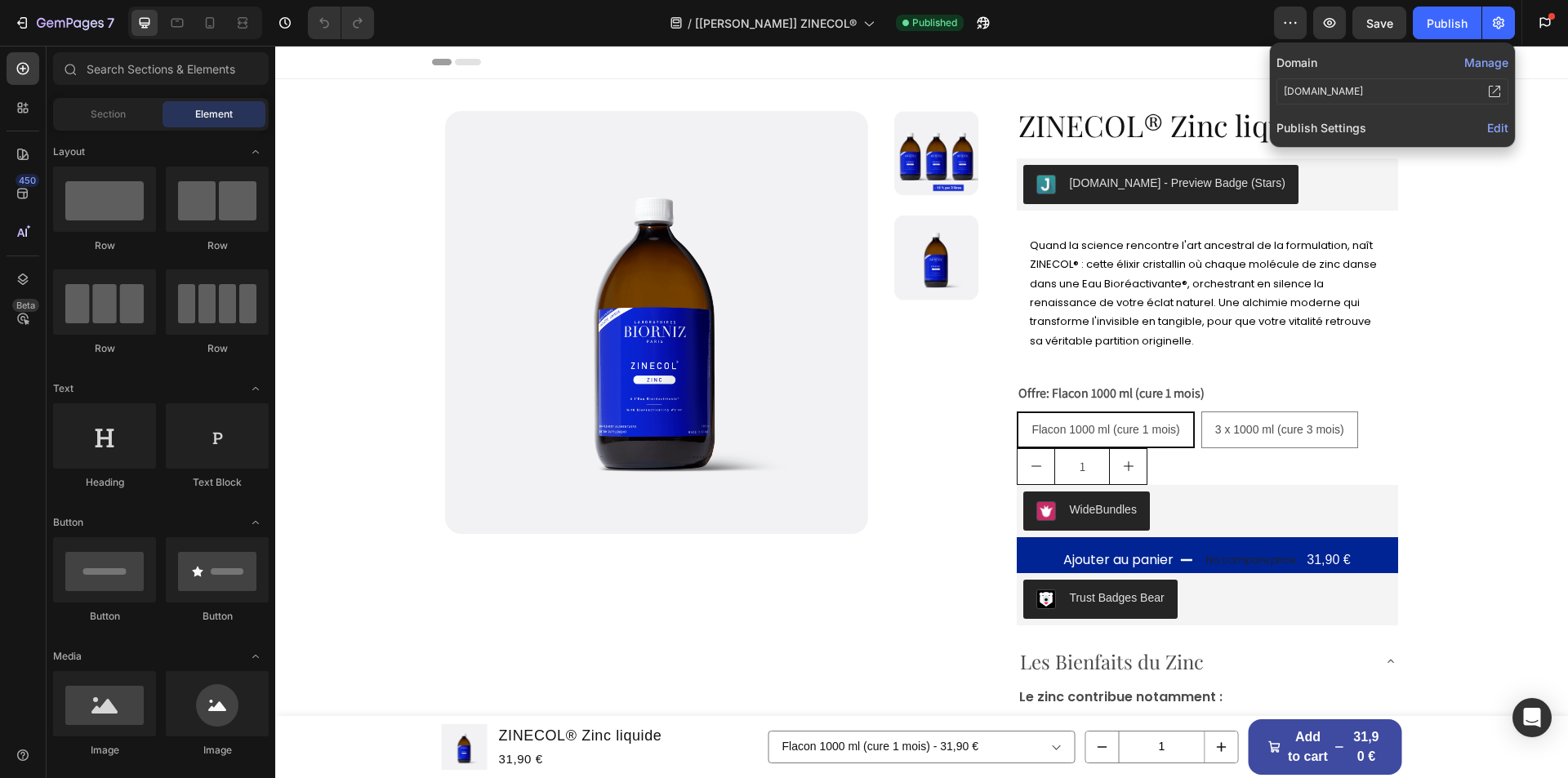
click at [1482, 62] on button "Manage" at bounding box center [1486, 62] width 44 height 17
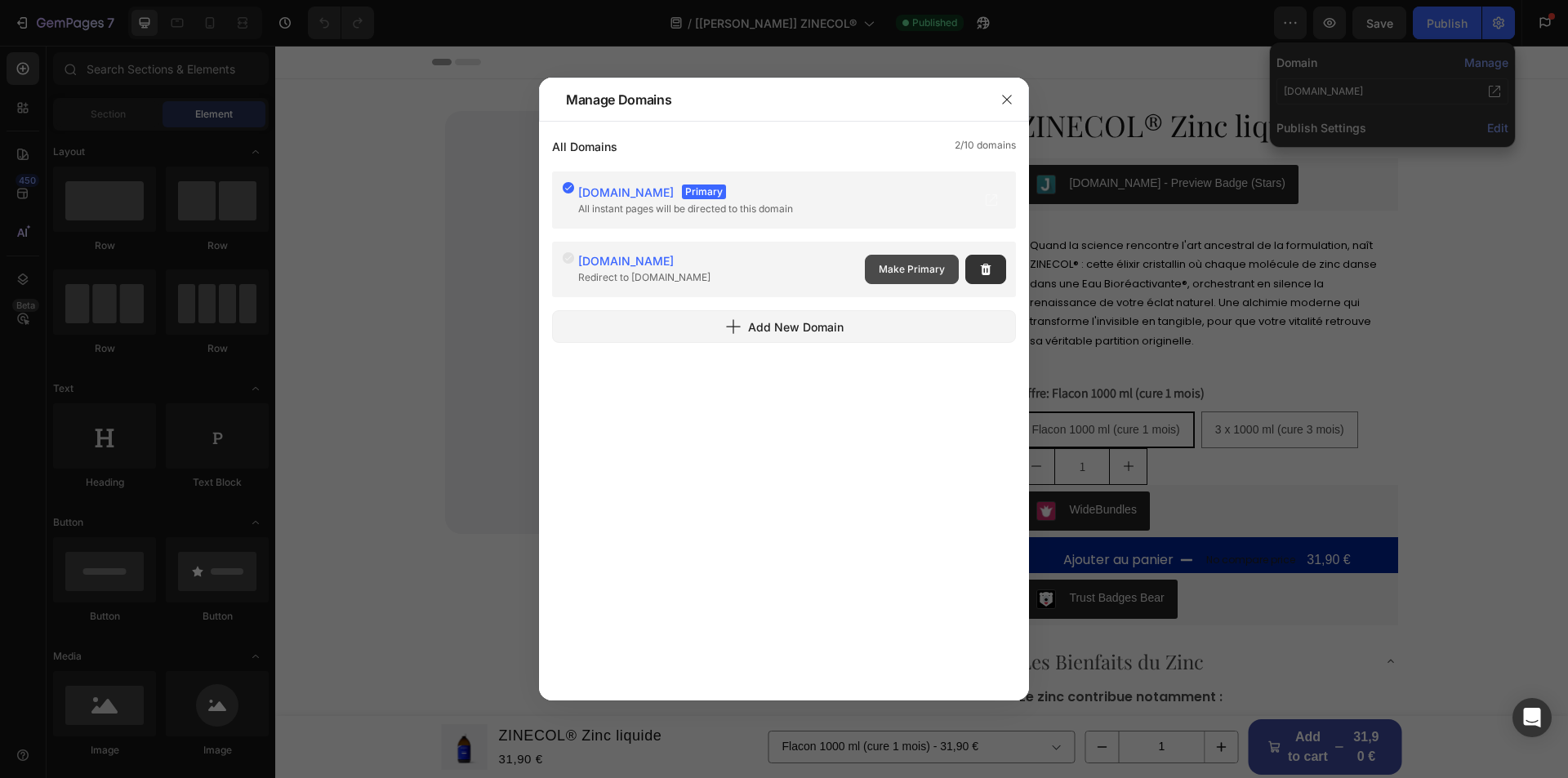
click at [880, 264] on span "Make Primary" at bounding box center [911, 269] width 66 height 14
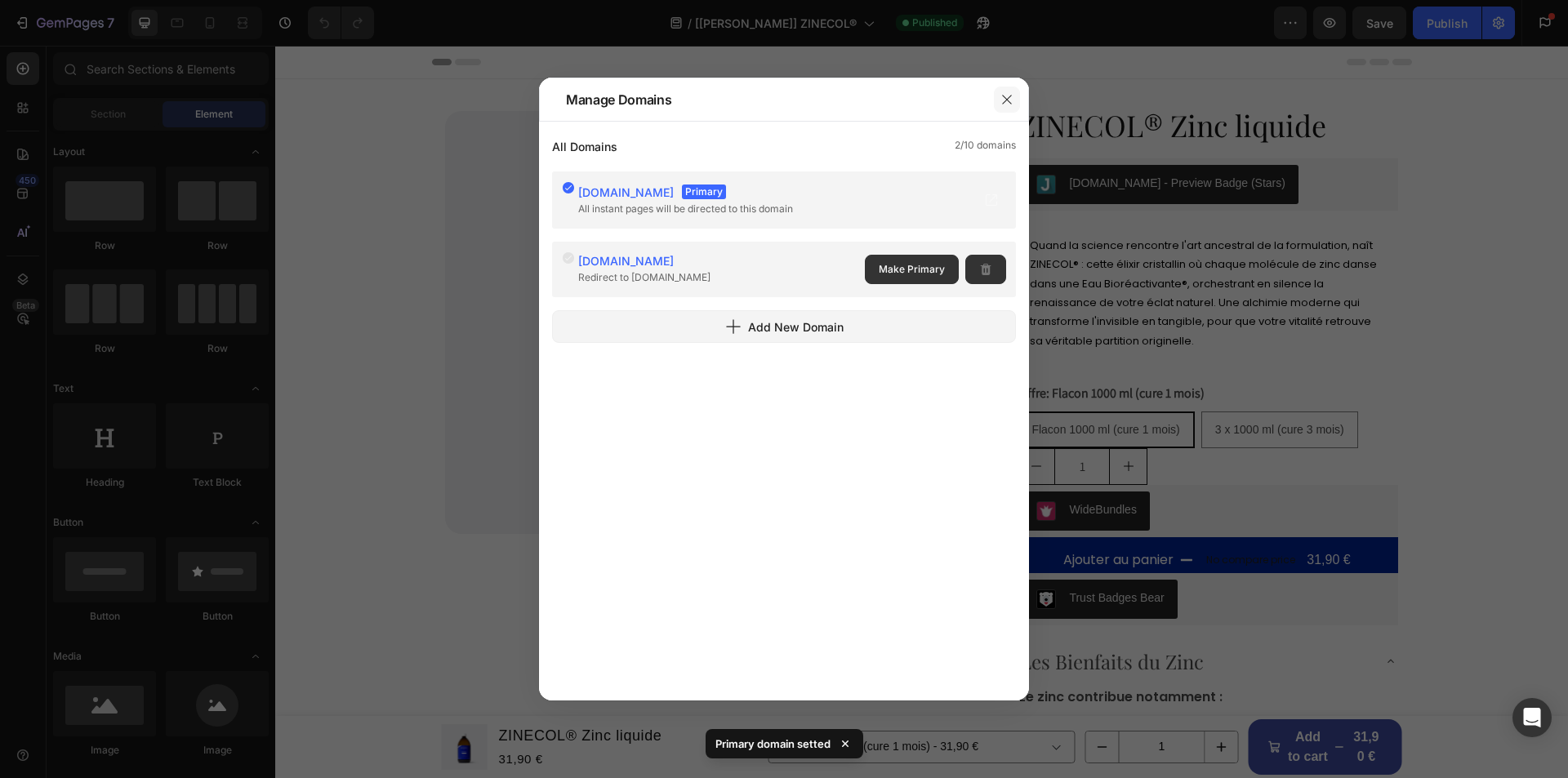
drag, startPoint x: 1009, startPoint y: 95, endPoint x: 606, endPoint y: 34, distance: 407.6
click at [1009, 95] on icon "button" at bounding box center [1006, 100] width 13 height 13
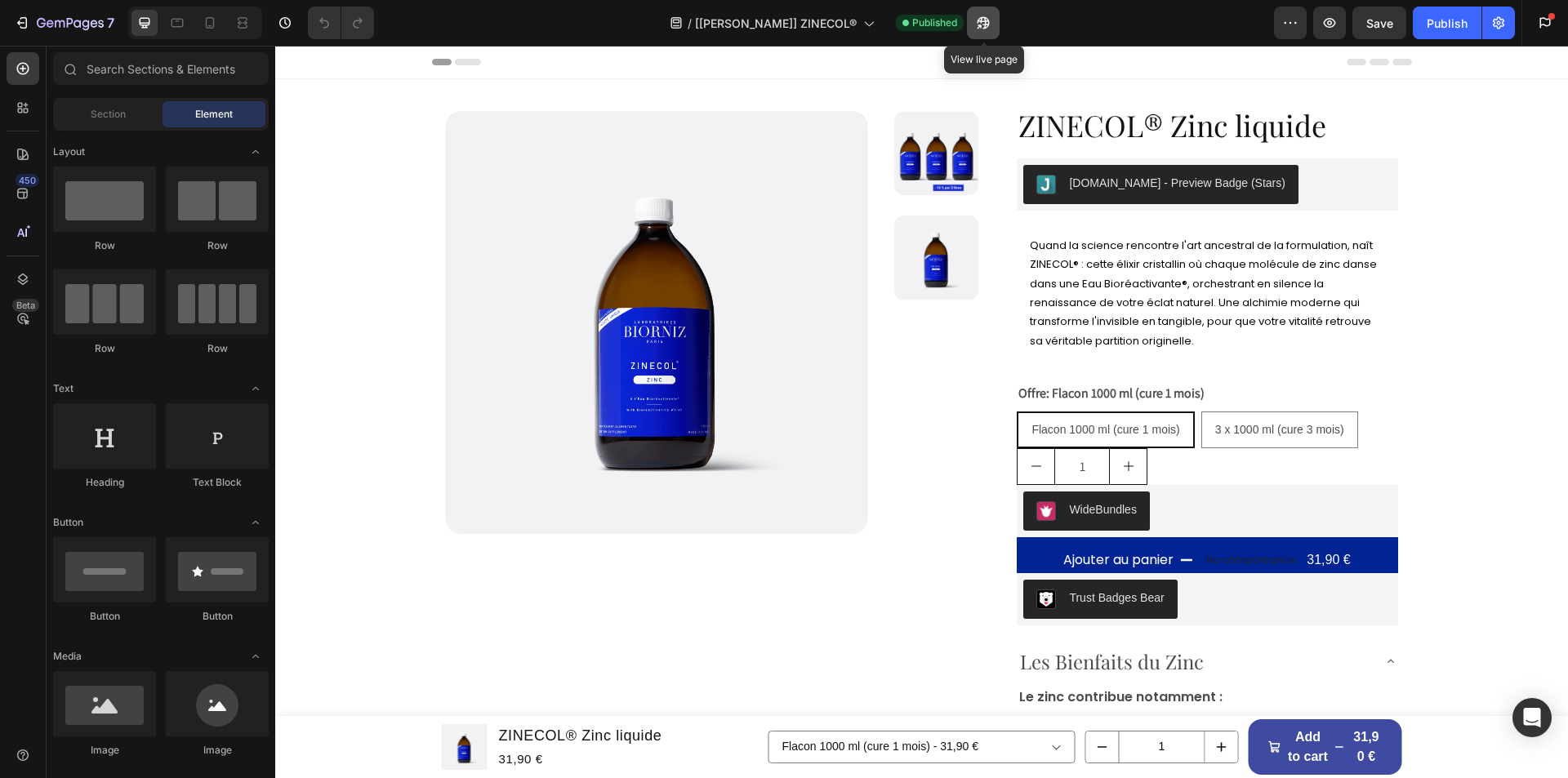
click at [980, 21] on icon "button" at bounding box center [984, 24] width 13 height 13
drag, startPoint x: 82, startPoint y: 24, endPoint x: 318, endPoint y: 21, distance: 236.0
click at [82, 24] on icon "button" at bounding box center [71, 24] width 67 height 14
